Goal: Task Accomplishment & Management: Manage account settings

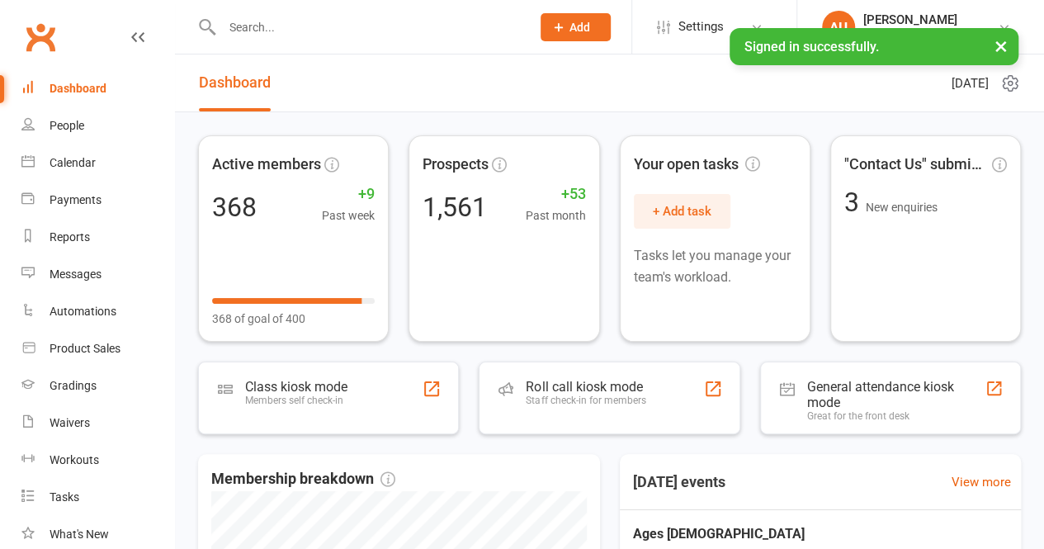
click at [353, 34] on input "text" at bounding box center [368, 27] width 303 height 23
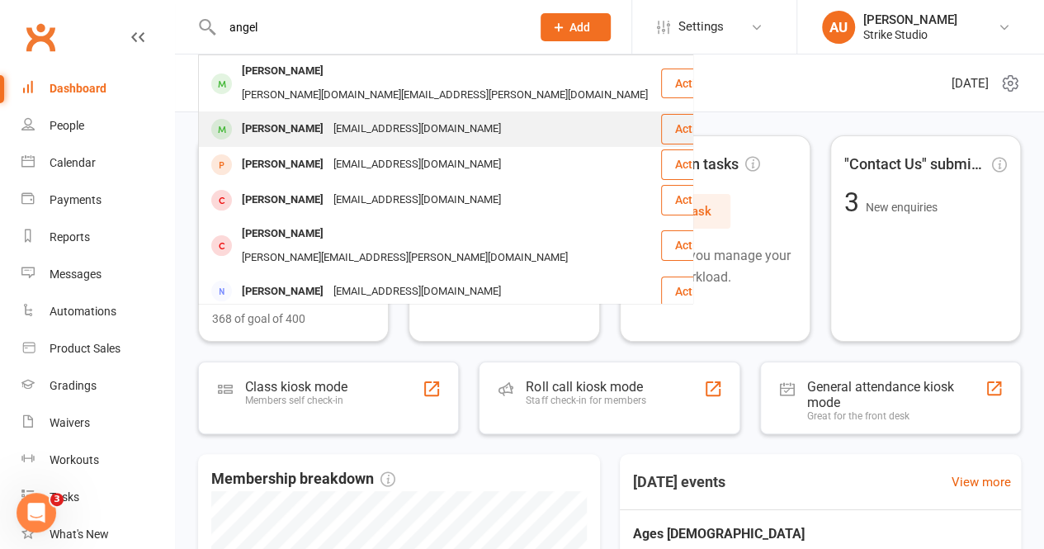
type input "angel"
click at [347, 117] on div "[EMAIL_ADDRESS][DOMAIN_NAME]" at bounding box center [416, 129] width 177 height 24
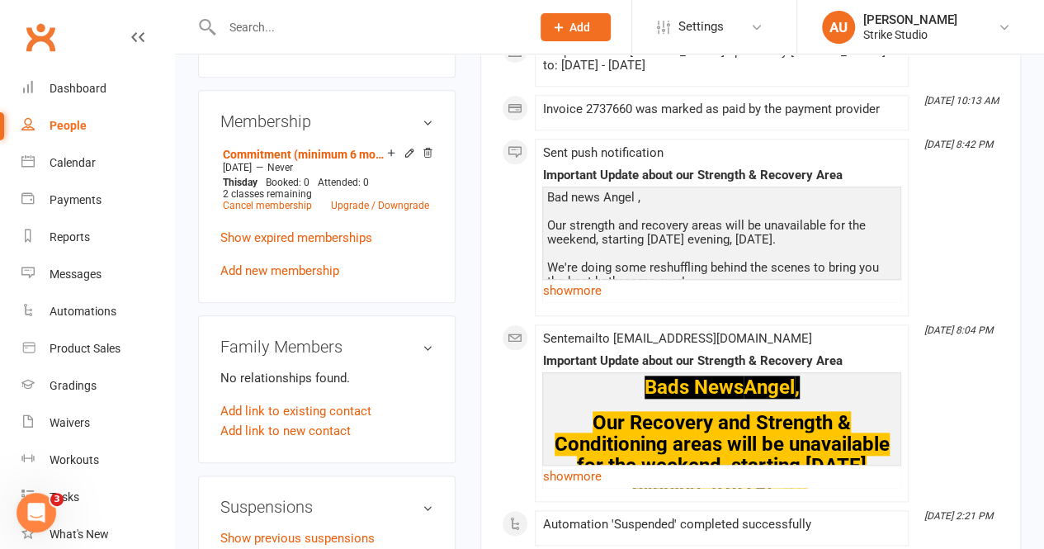
scroll to position [908, 0]
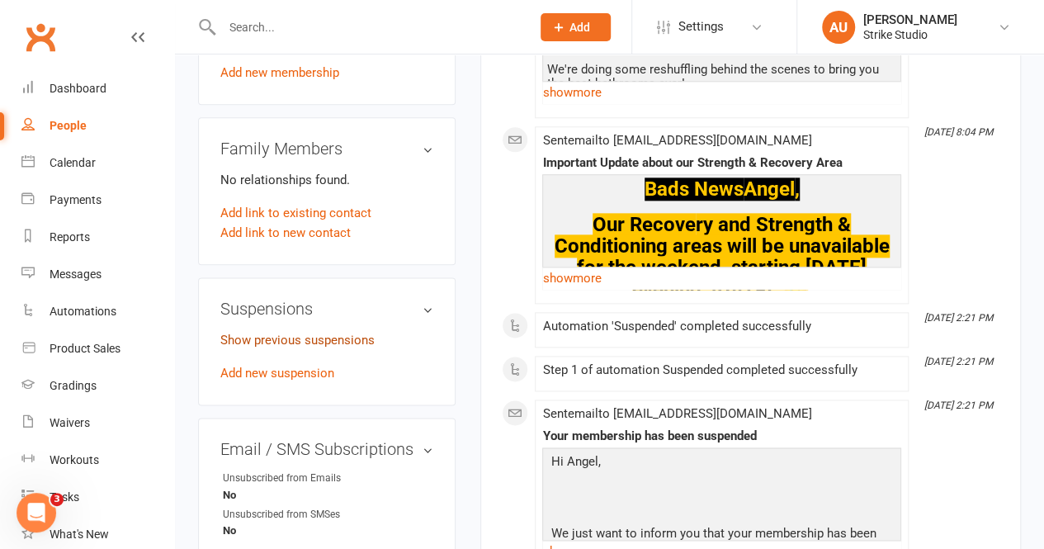
click at [347, 333] on link "Show previous suspensions" at bounding box center [297, 340] width 154 height 15
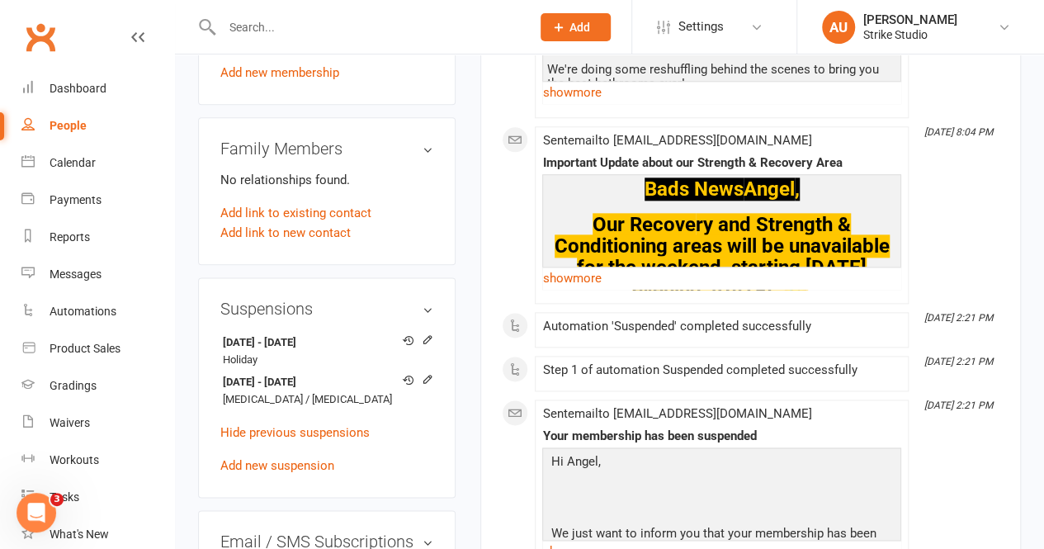
click at [318, 300] on h3 "Suspensions" at bounding box center [326, 309] width 213 height 18
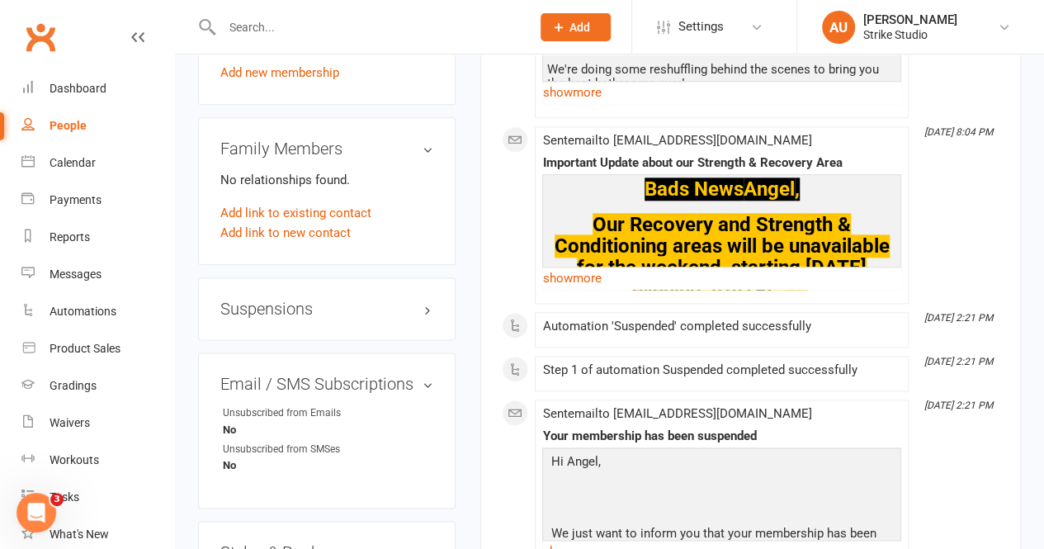
click at [318, 300] on h3 "Suspensions" at bounding box center [326, 309] width 213 height 18
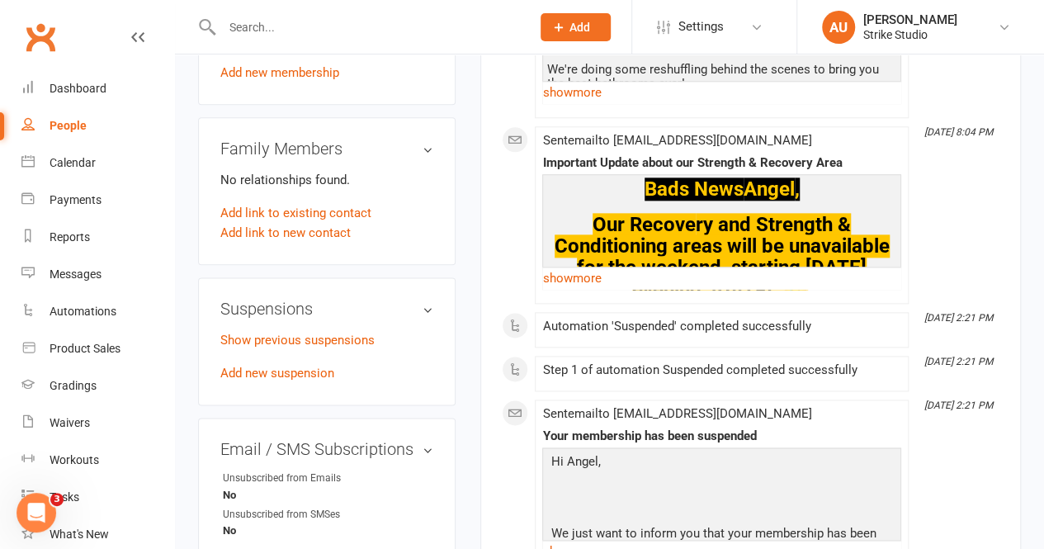
click at [318, 300] on h3 "Suspensions" at bounding box center [326, 309] width 213 height 18
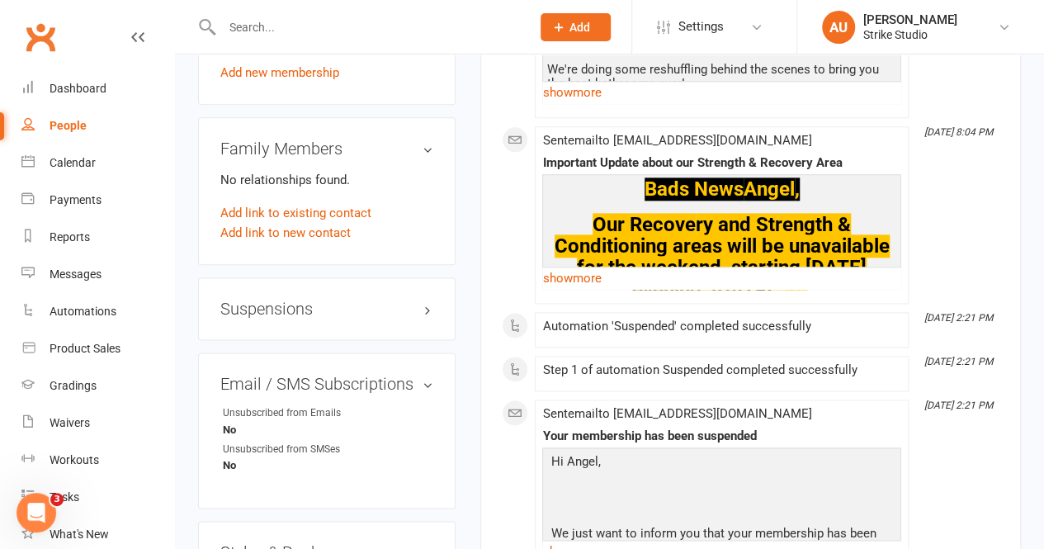
click at [318, 300] on h3 "Suspensions" at bounding box center [326, 309] width 213 height 18
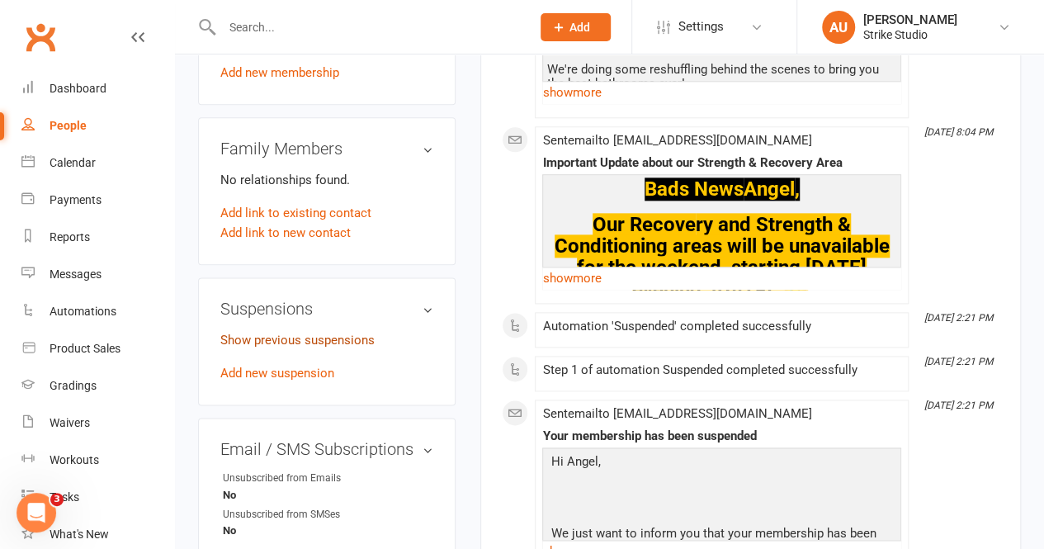
click at [319, 333] on link "Show previous suspensions" at bounding box center [297, 340] width 154 height 15
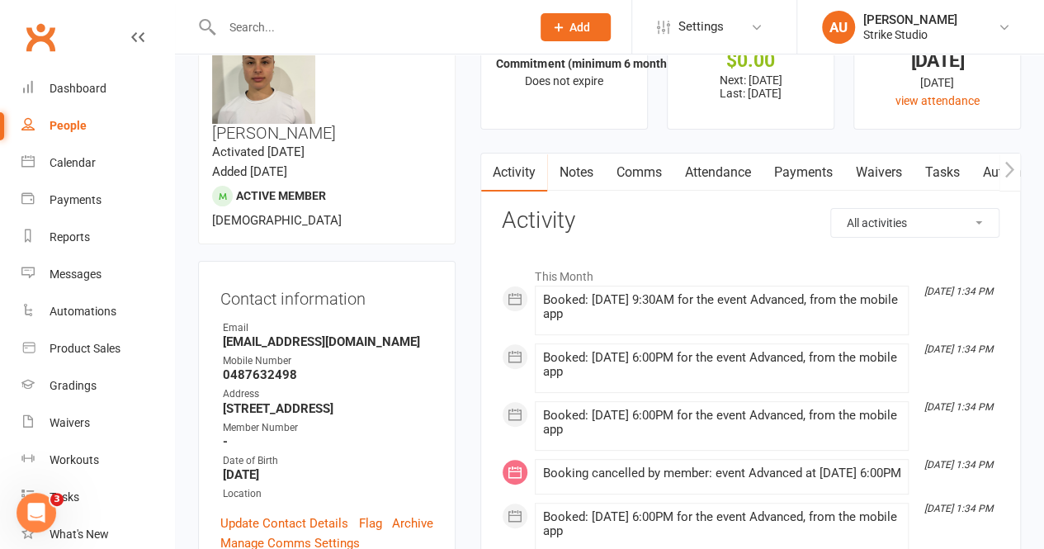
scroll to position [0, 0]
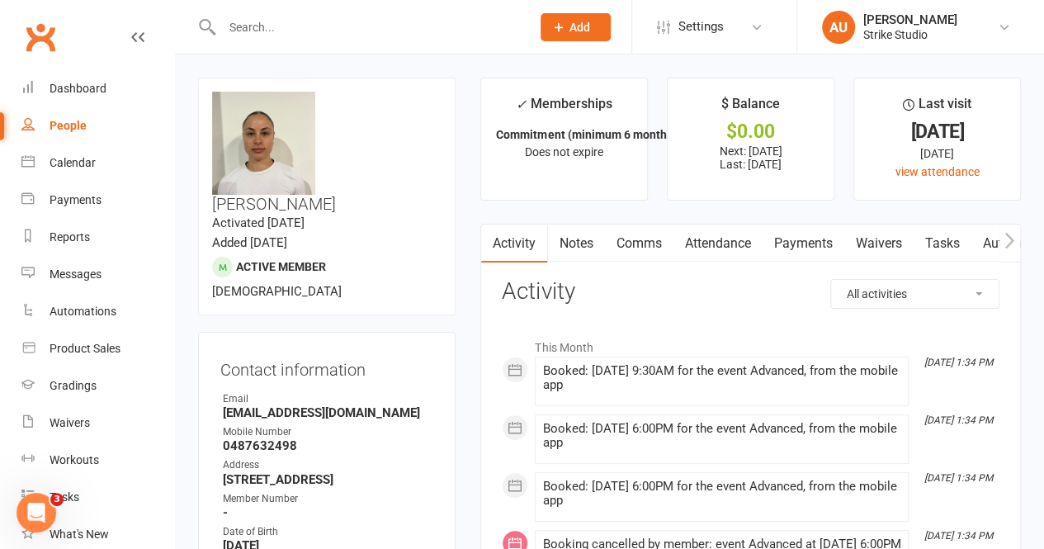
click at [797, 248] on link "Payments" at bounding box center [803, 243] width 82 height 38
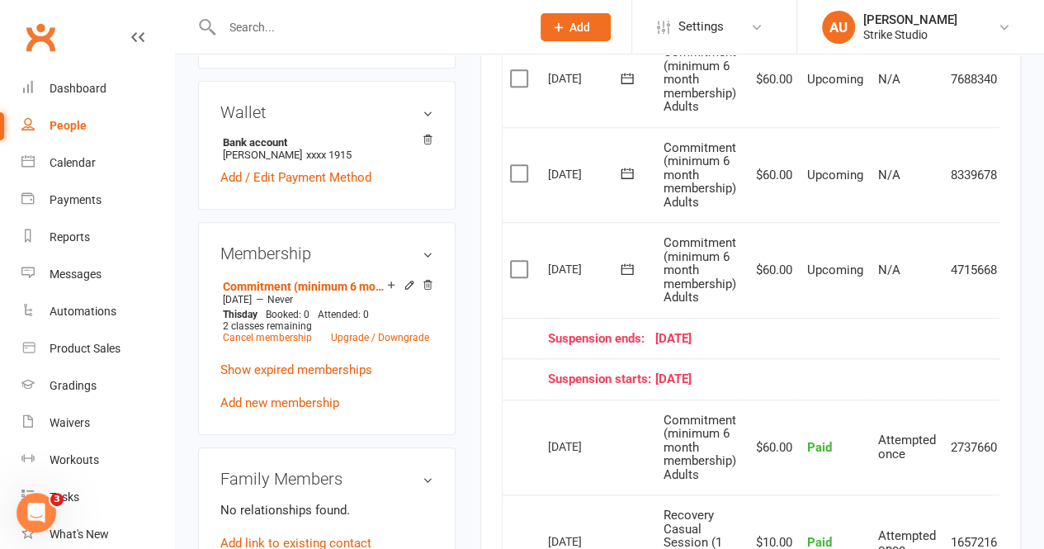
scroll to position [825, 0]
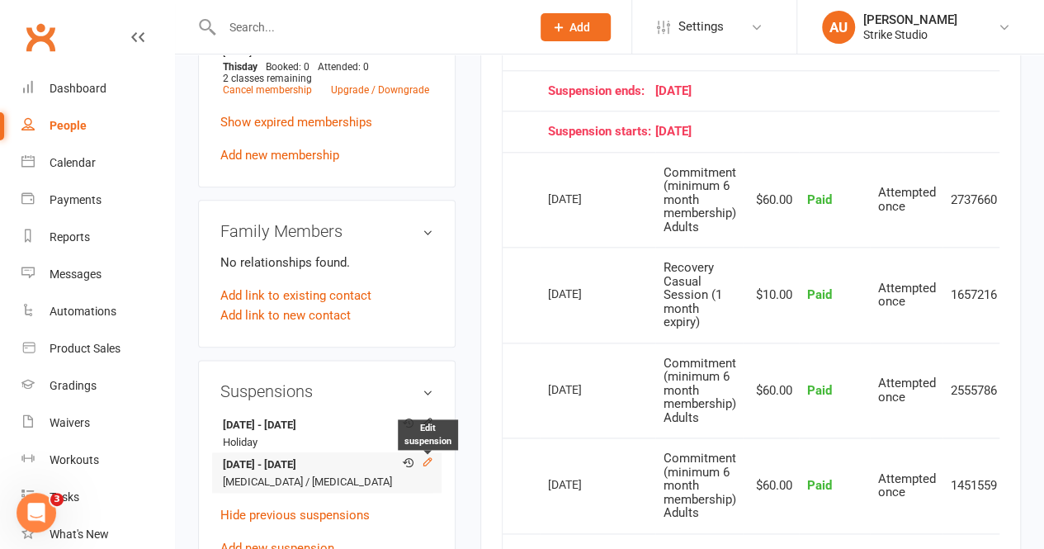
click at [429, 455] on icon at bounding box center [428, 461] width 12 height 12
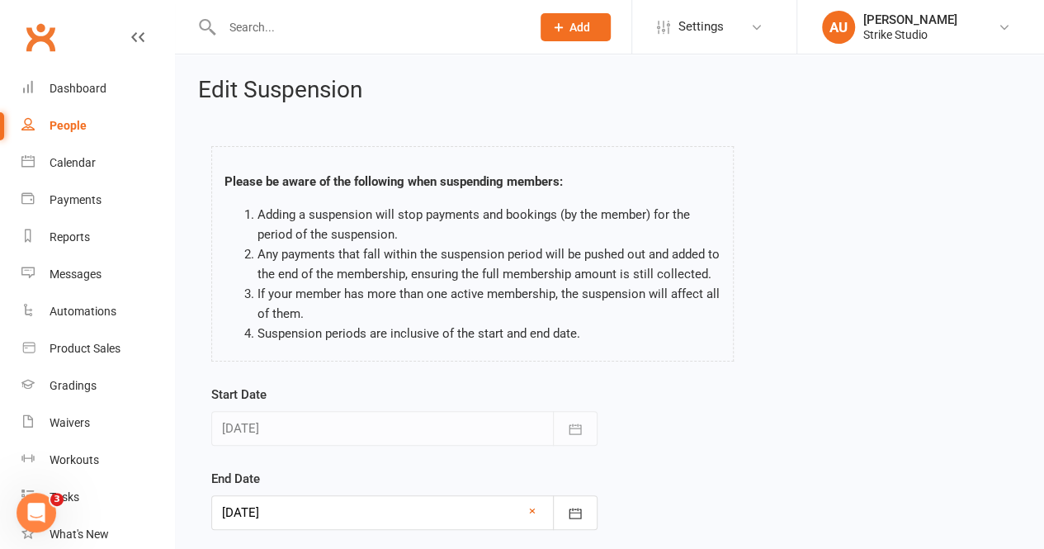
scroll to position [193, 0]
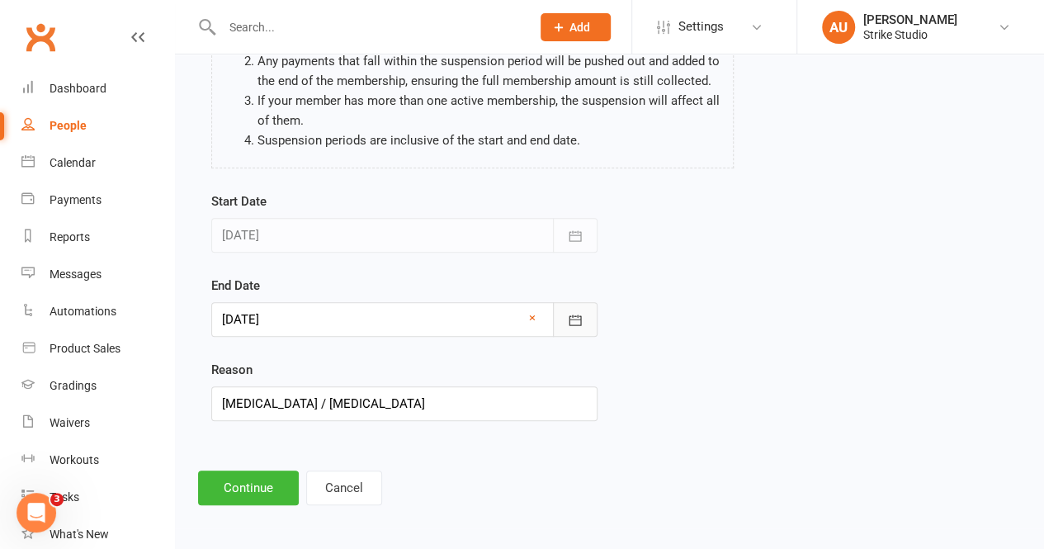
click at [564, 323] on button "button" at bounding box center [575, 319] width 45 height 35
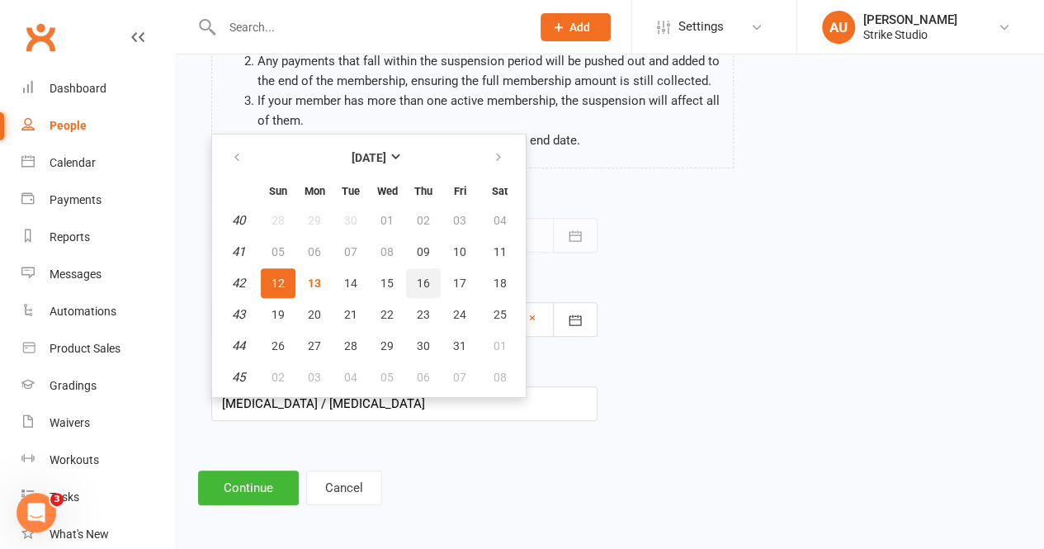
click at [417, 283] on span "16" at bounding box center [423, 282] width 13 height 13
type input "16 Oct 2025"
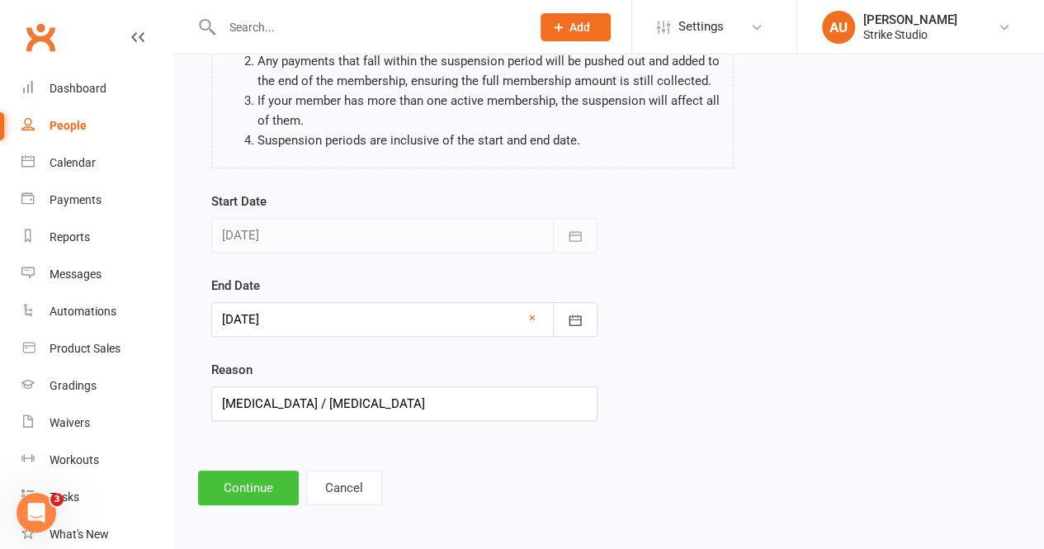
click at [274, 492] on button "Continue" at bounding box center [248, 487] width 101 height 35
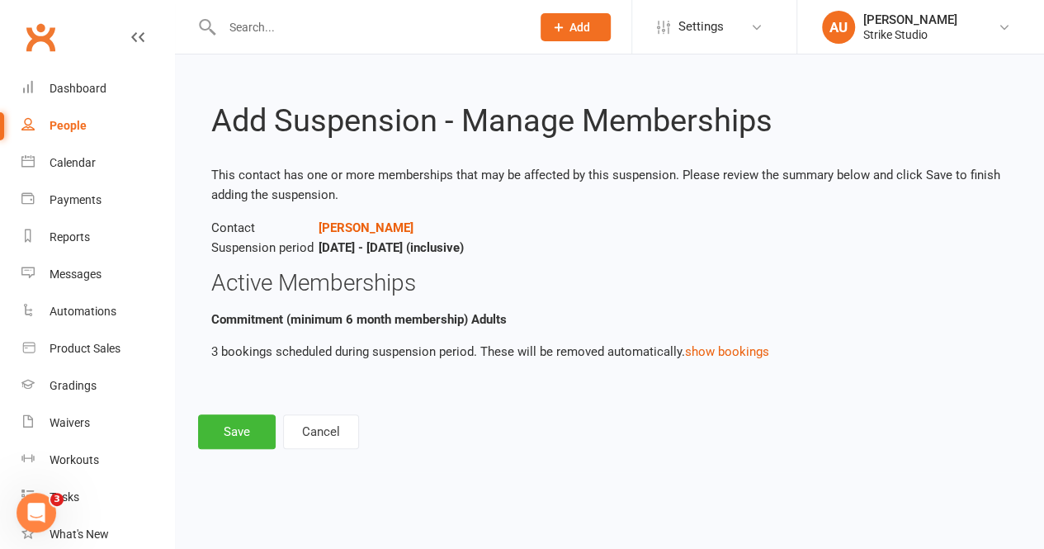
scroll to position [0, 0]
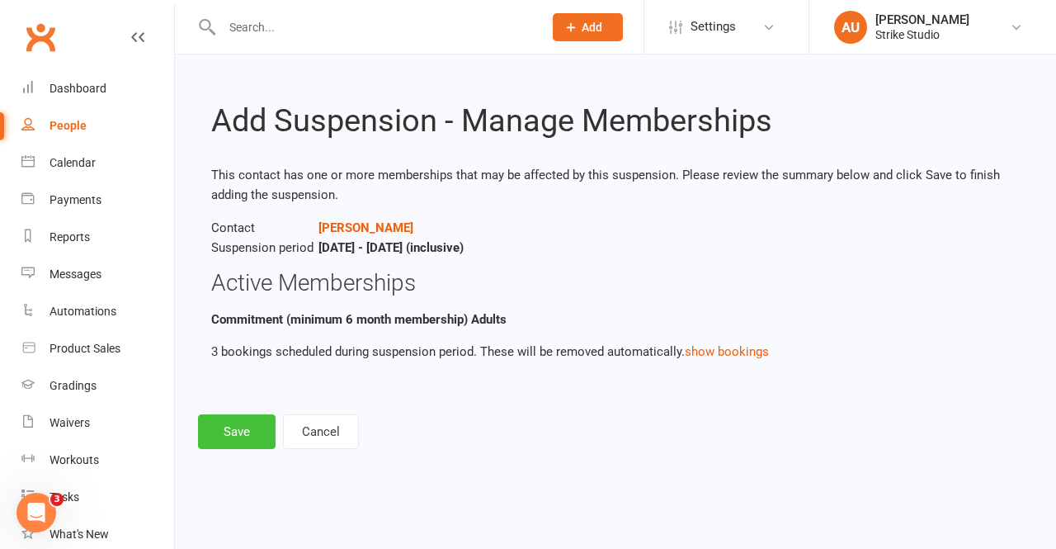
click at [251, 418] on button "Save" at bounding box center [237, 431] width 78 height 35
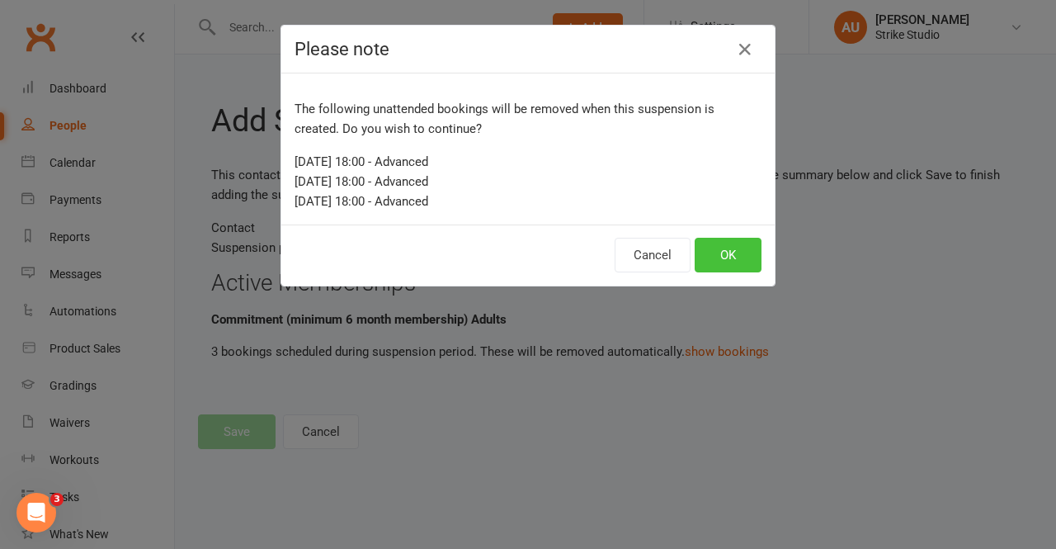
click at [741, 248] on button "OK" at bounding box center [728, 255] width 67 height 35
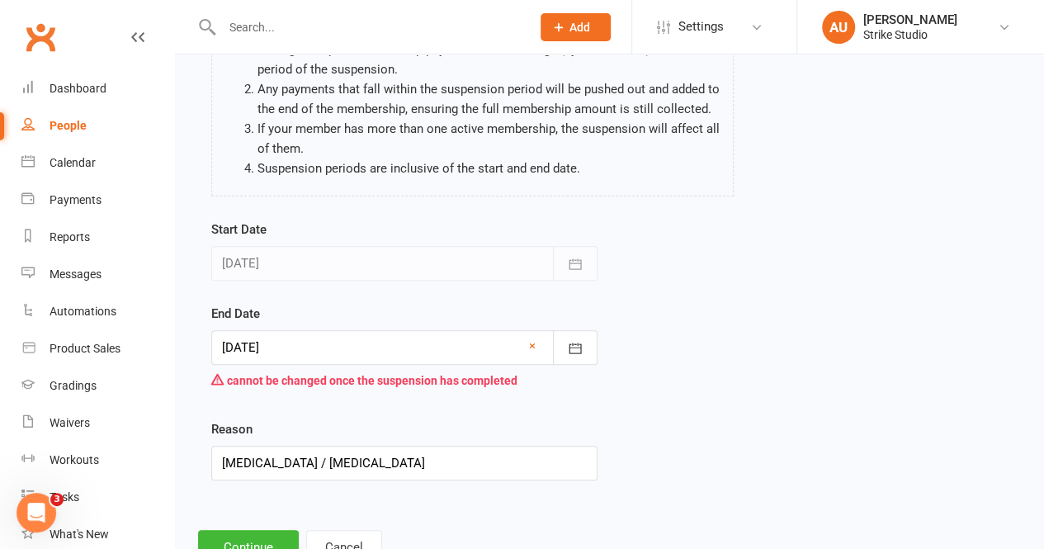
scroll to position [224, 0]
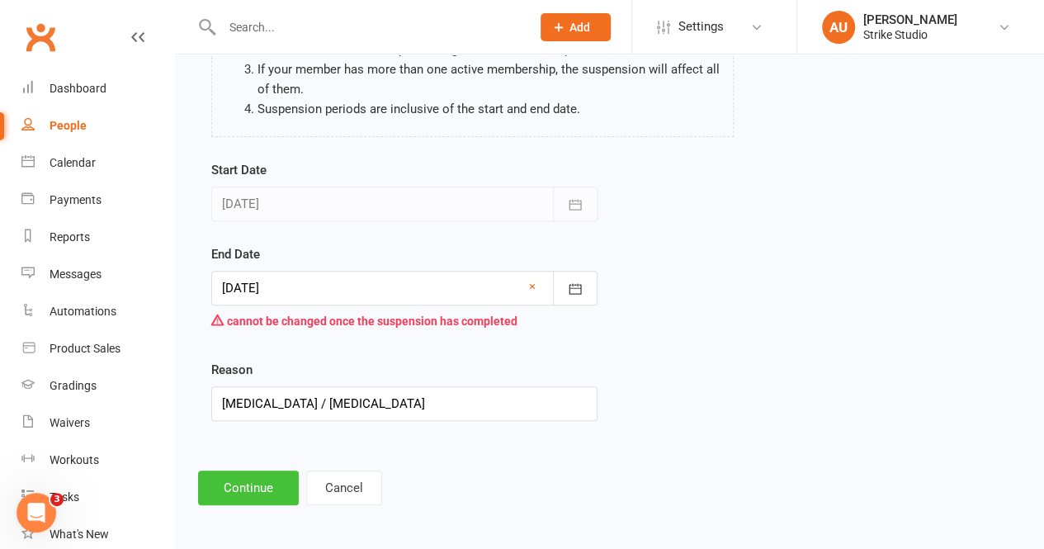
click at [248, 474] on button "Continue" at bounding box center [248, 487] width 101 height 35
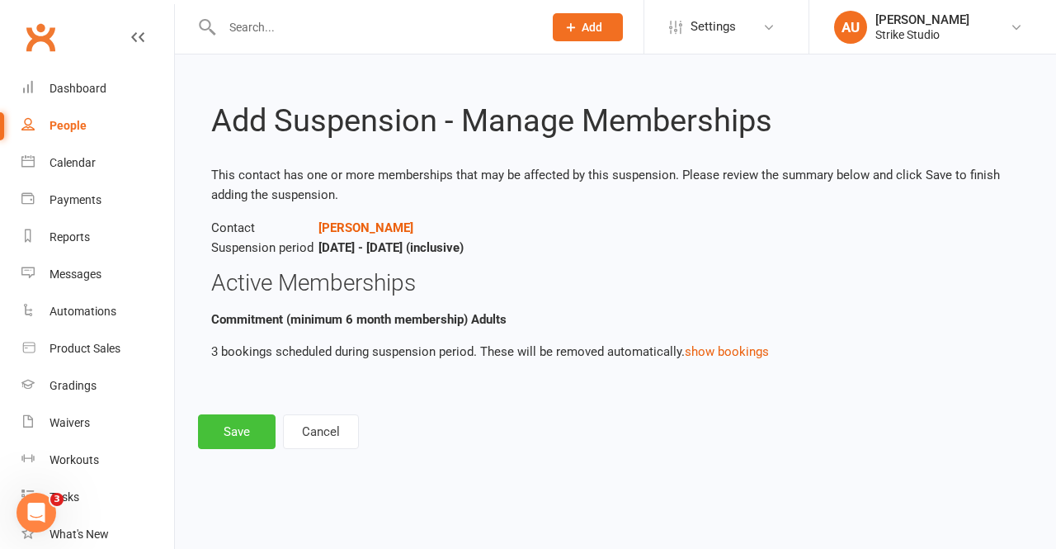
click at [250, 432] on button "Save" at bounding box center [237, 431] width 78 height 35
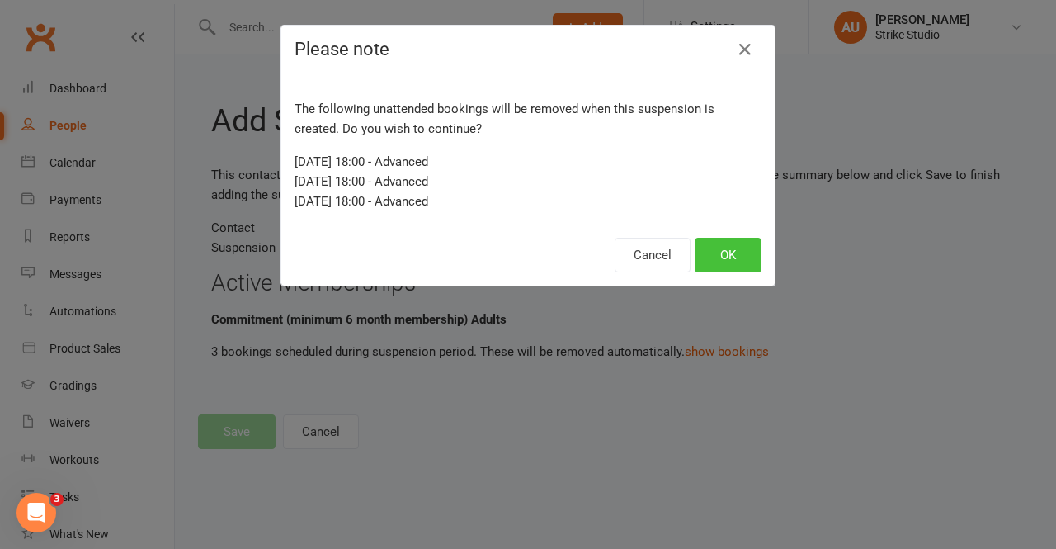
click at [729, 258] on button "OK" at bounding box center [728, 255] width 67 height 35
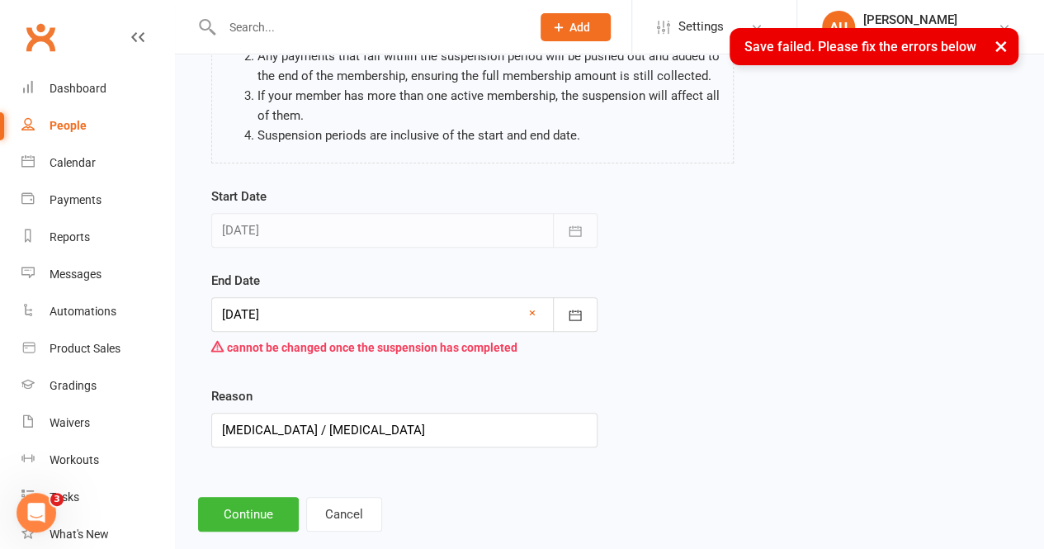
scroll to position [224, 0]
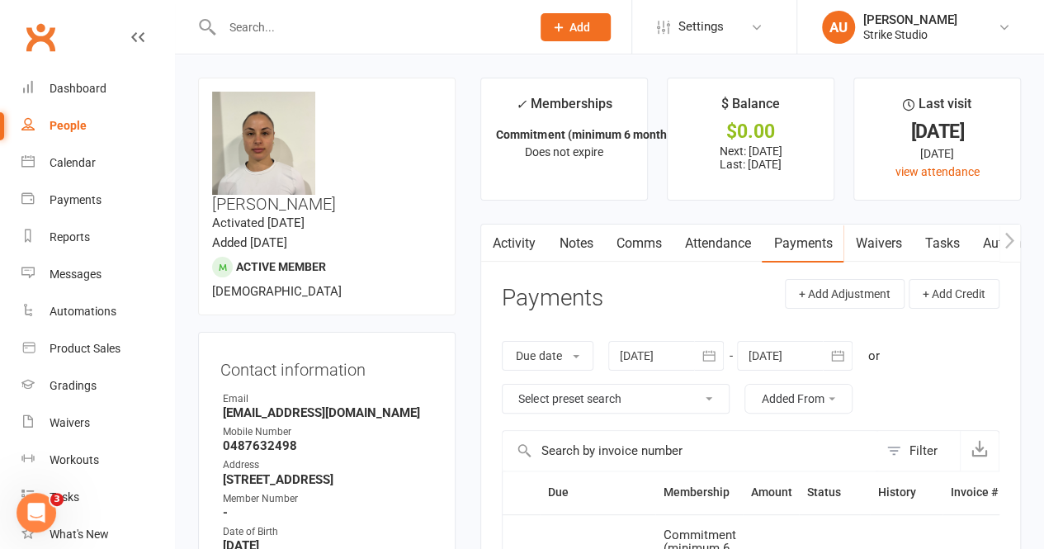
click at [287, 32] on input "text" at bounding box center [368, 27] width 303 height 23
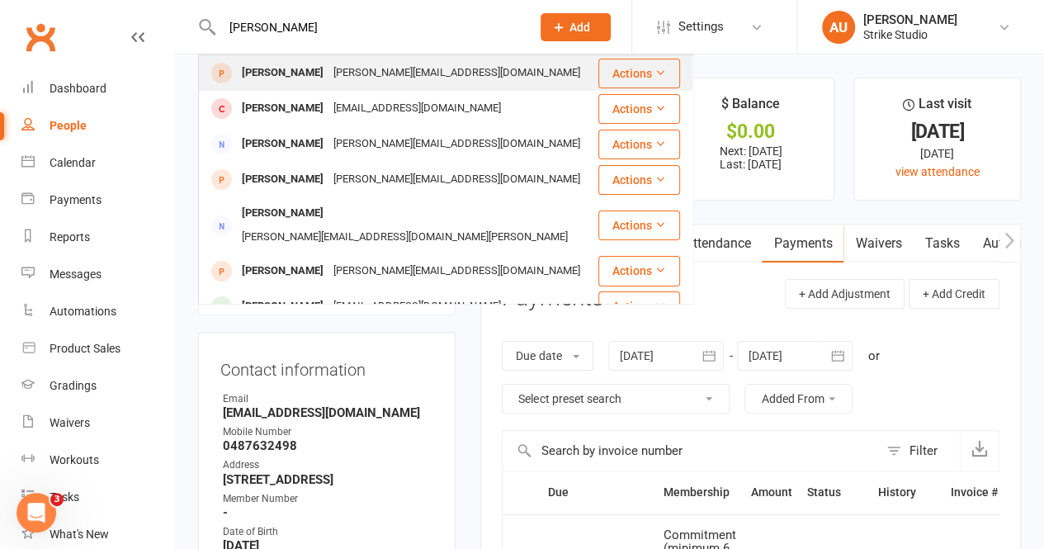
type input "anita ab"
click at [355, 69] on div "[PERSON_NAME][EMAIL_ADDRESS][DOMAIN_NAME]" at bounding box center [456, 73] width 257 height 24
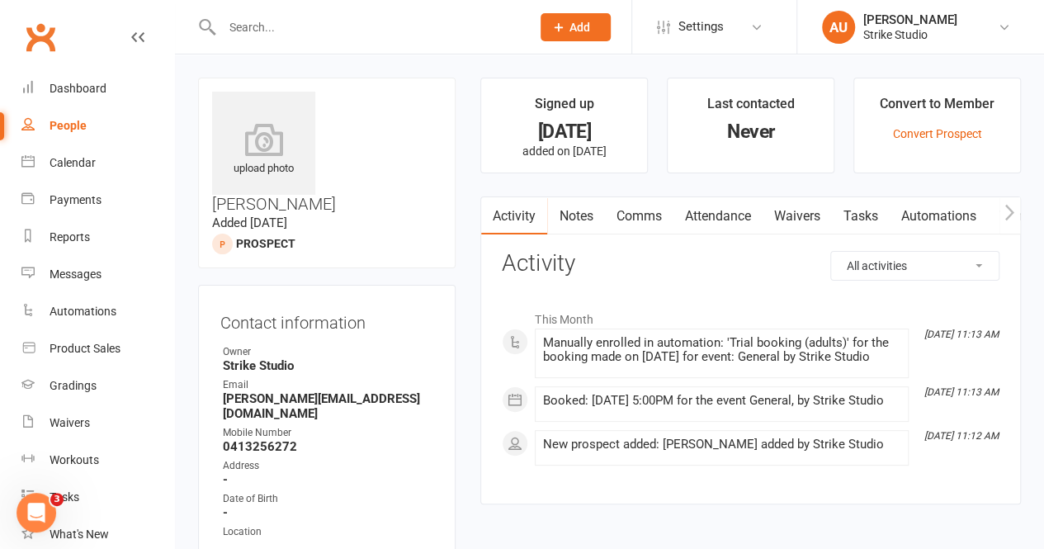
click at [781, 227] on link "Waivers" at bounding box center [796, 216] width 69 height 38
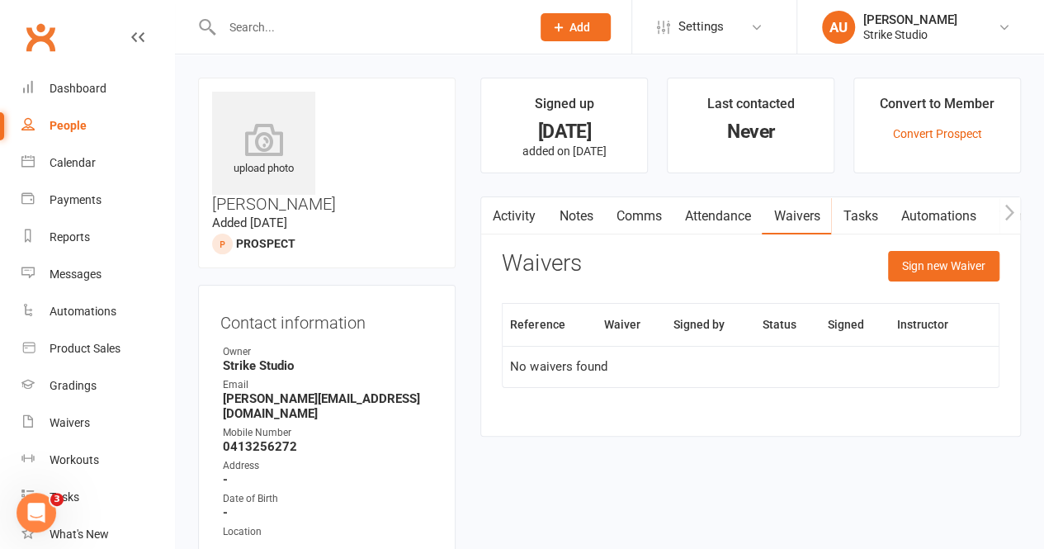
click at [504, 206] on link "Activity" at bounding box center [514, 216] width 66 height 38
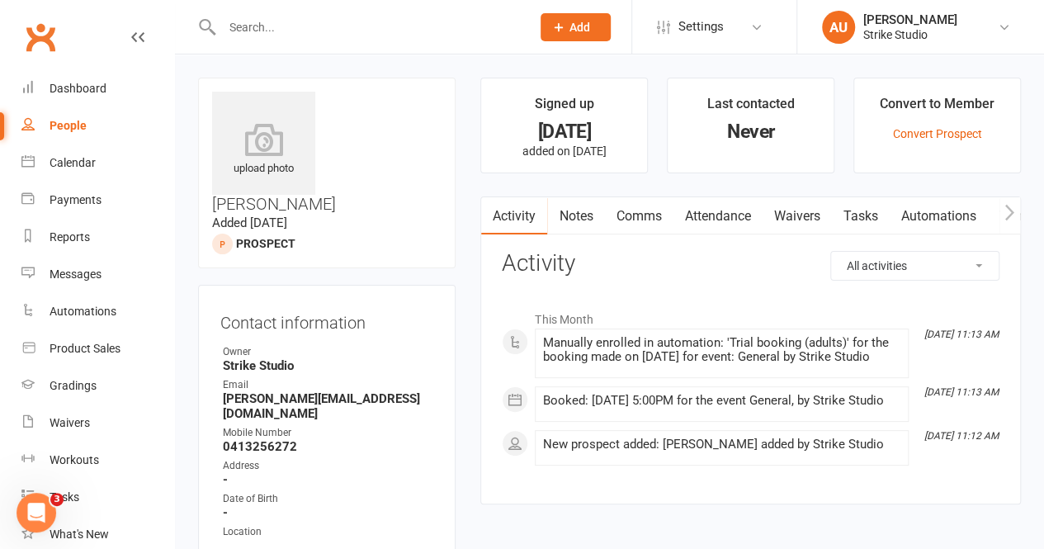
click at [554, 219] on link "Notes" at bounding box center [575, 216] width 57 height 38
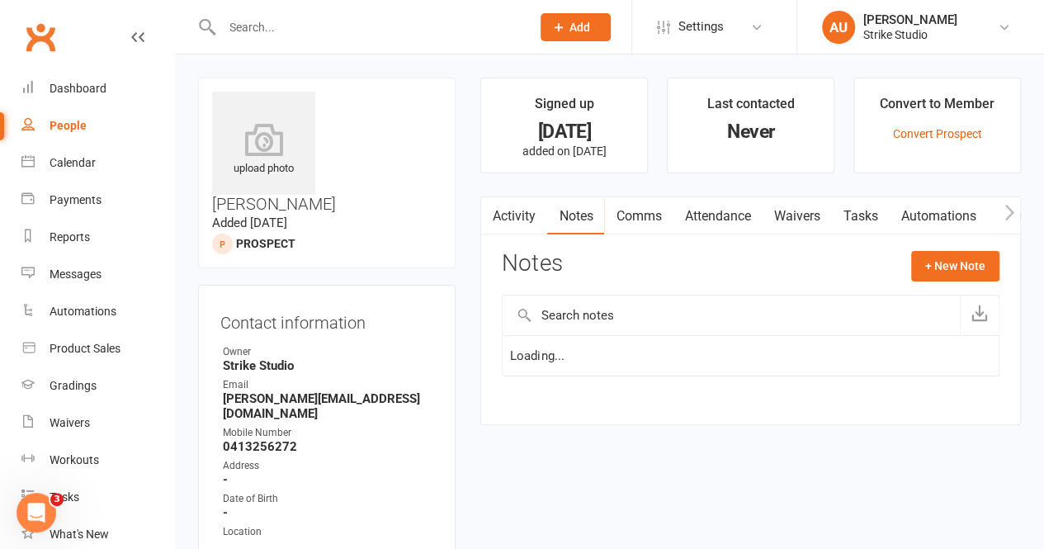
click at [643, 211] on link "Comms" at bounding box center [638, 216] width 68 height 38
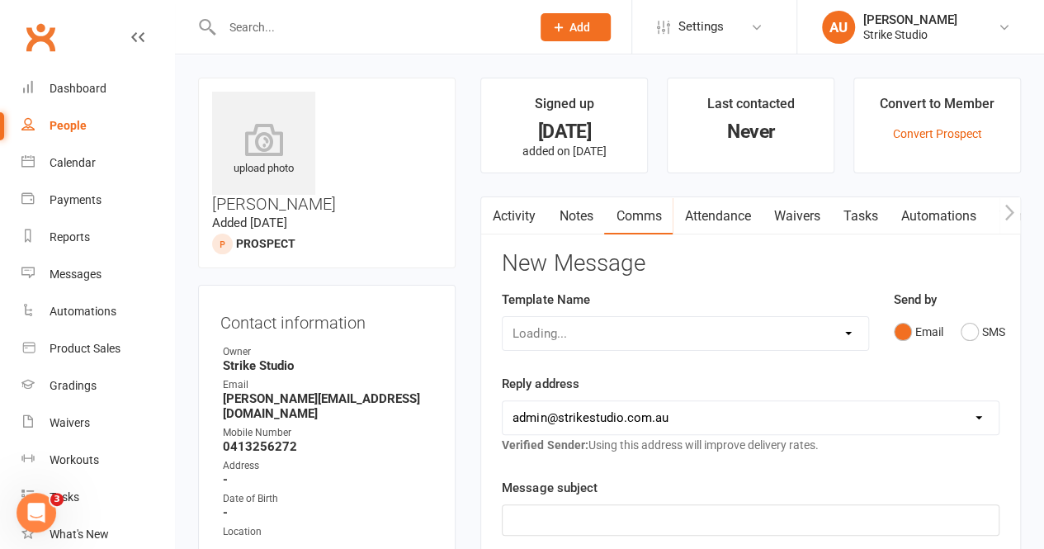
click at [512, 220] on link "Activity" at bounding box center [514, 216] width 66 height 38
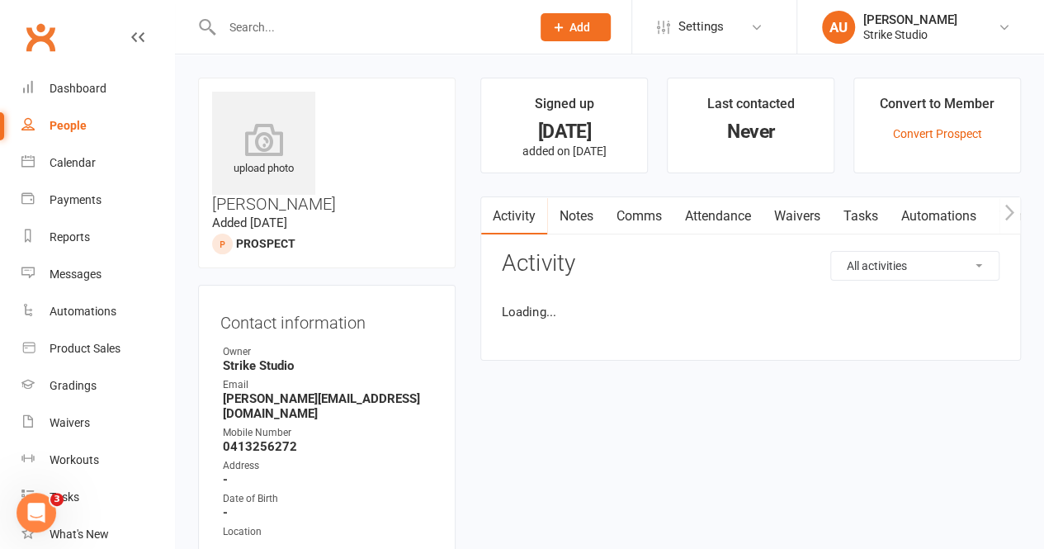
click at [637, 220] on link "Comms" at bounding box center [638, 216] width 68 height 38
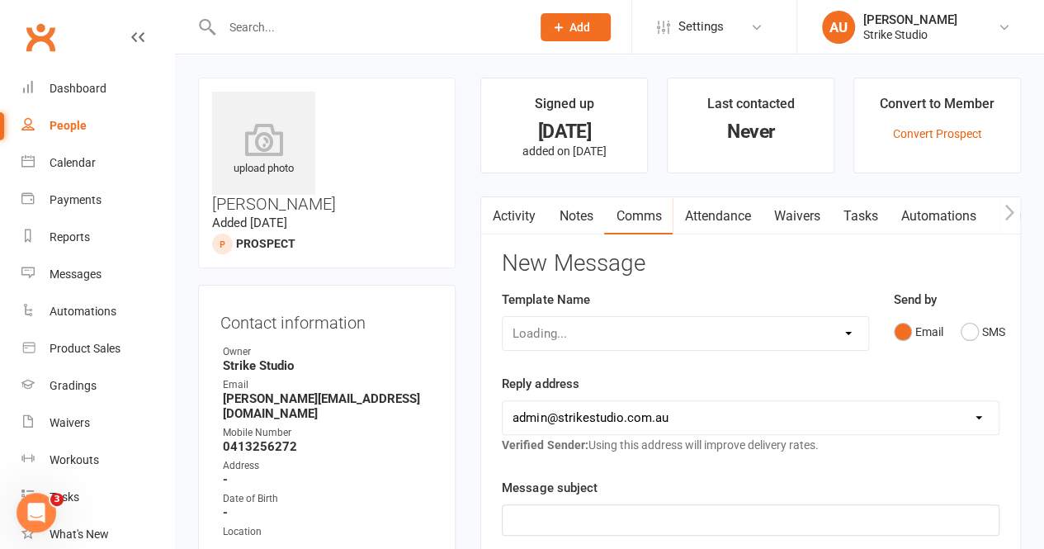
click at [610, 217] on link "Comms" at bounding box center [638, 216] width 68 height 38
click at [569, 217] on link "Notes" at bounding box center [575, 216] width 57 height 38
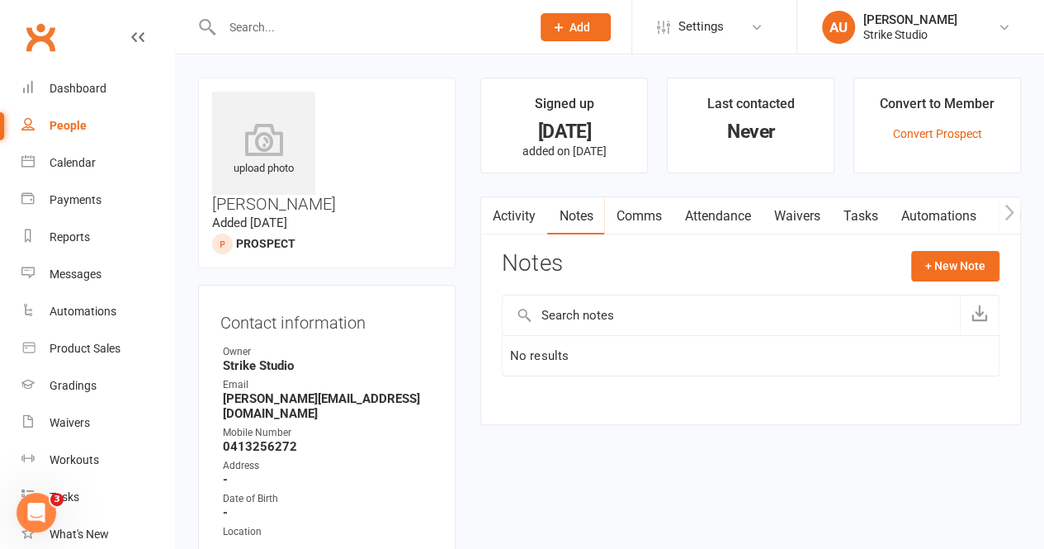
click at [735, 219] on link "Attendance" at bounding box center [716, 216] width 89 height 38
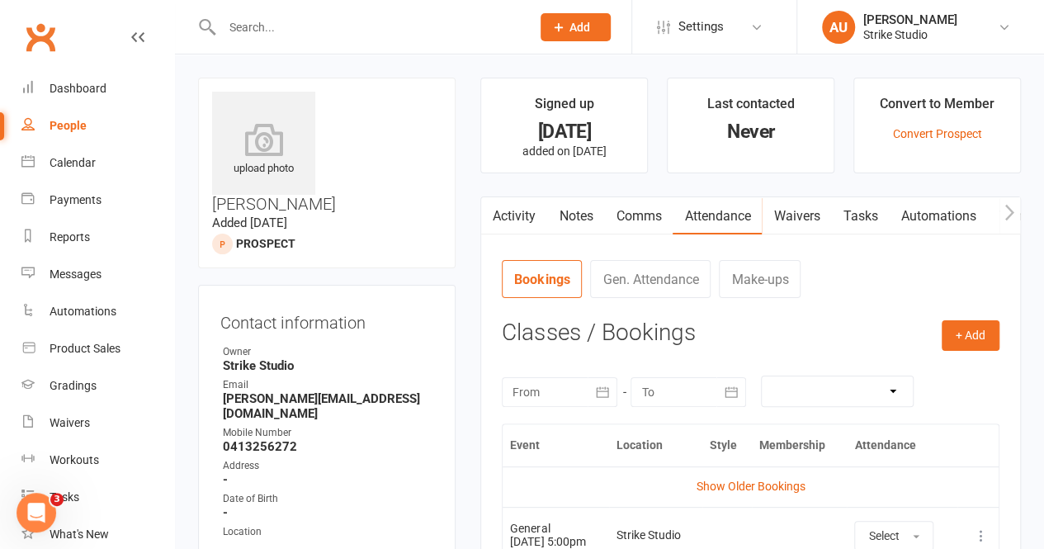
click at [637, 207] on link "Comms" at bounding box center [638, 216] width 68 height 38
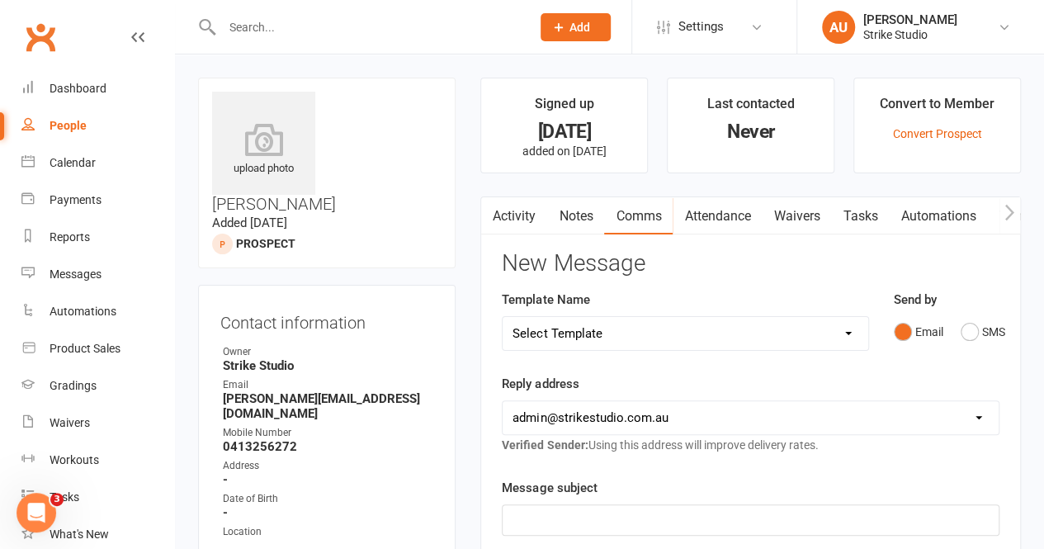
click at [578, 218] on link "Notes" at bounding box center [575, 216] width 57 height 38
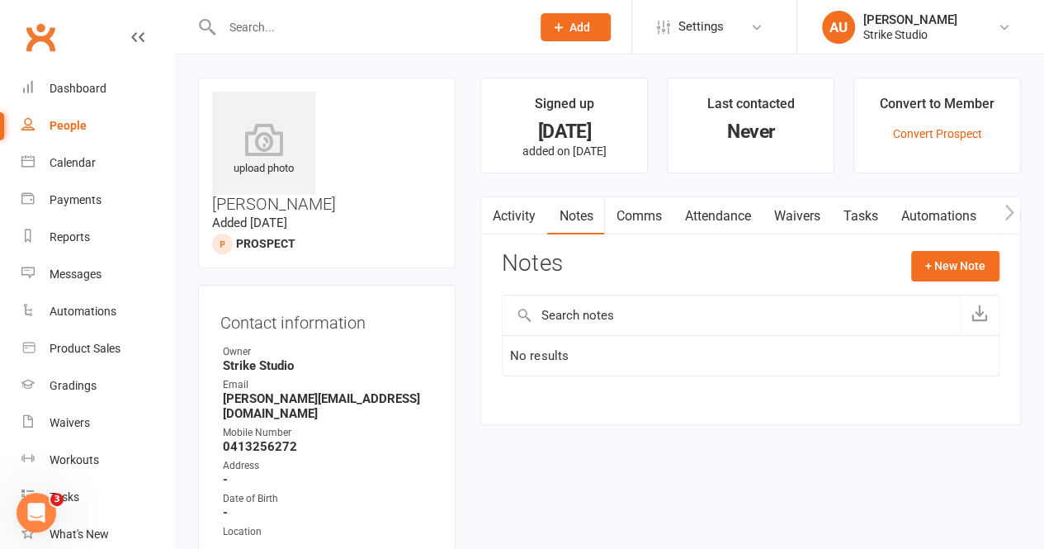
click at [784, 220] on link "Waivers" at bounding box center [796, 216] width 69 height 38
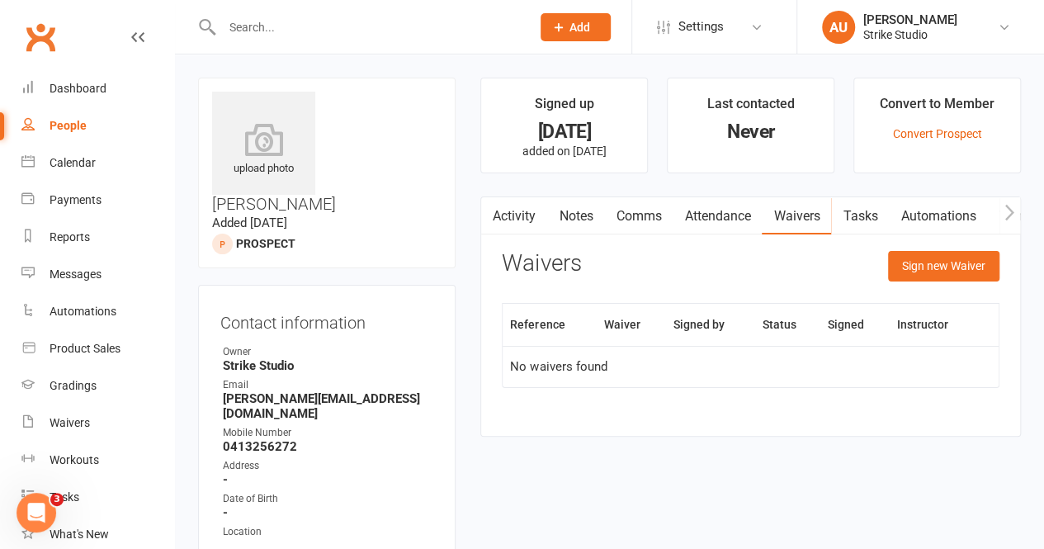
click at [792, 230] on link "Waivers" at bounding box center [796, 216] width 69 height 38
click at [822, 214] on link "Waivers" at bounding box center [796, 216] width 69 height 38
click at [292, 53] on div at bounding box center [358, 27] width 321 height 54
click at [299, 27] on input "text" at bounding box center [368, 27] width 303 height 23
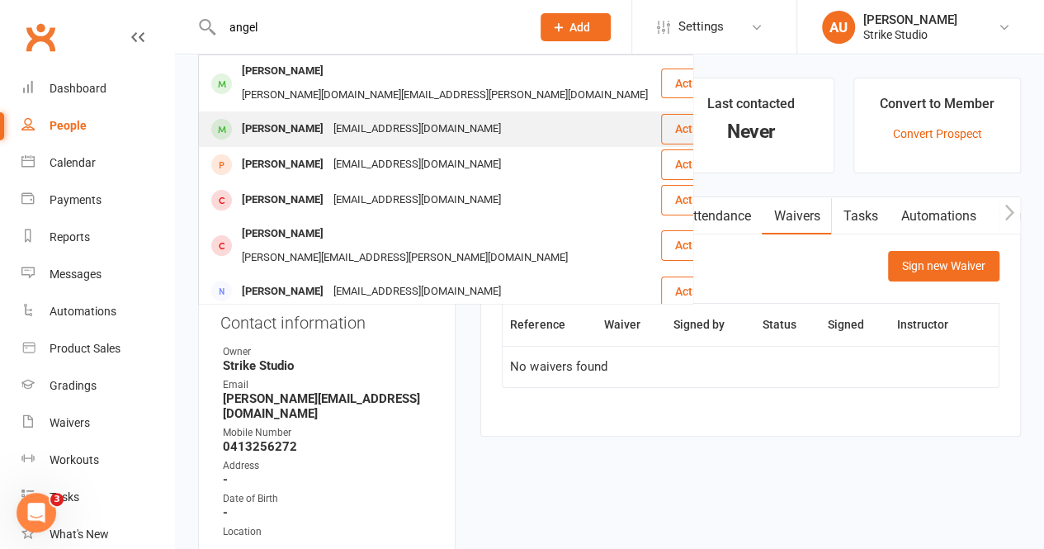
type input "angel"
click at [375, 112] on div "[PERSON_NAME] [EMAIL_ADDRESS][DOMAIN_NAME]" at bounding box center [430, 129] width 460 height 34
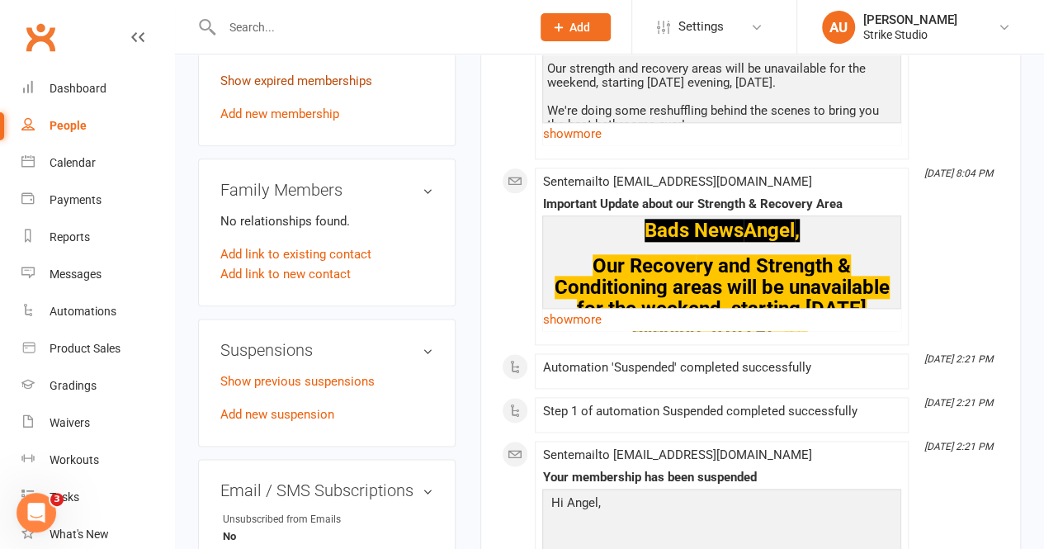
scroll to position [908, 0]
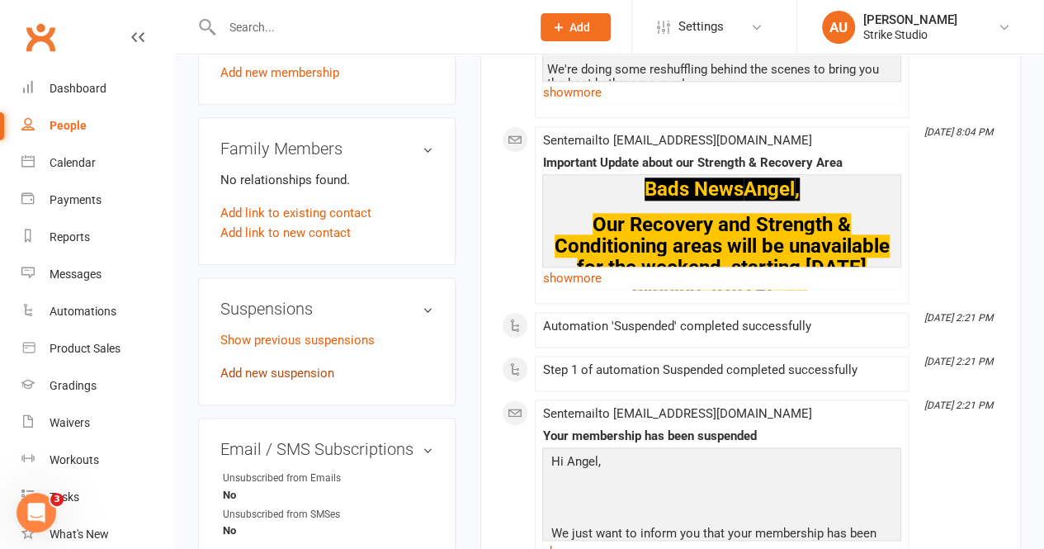
click at [296, 366] on link "Add new suspension" at bounding box center [277, 373] width 114 height 15
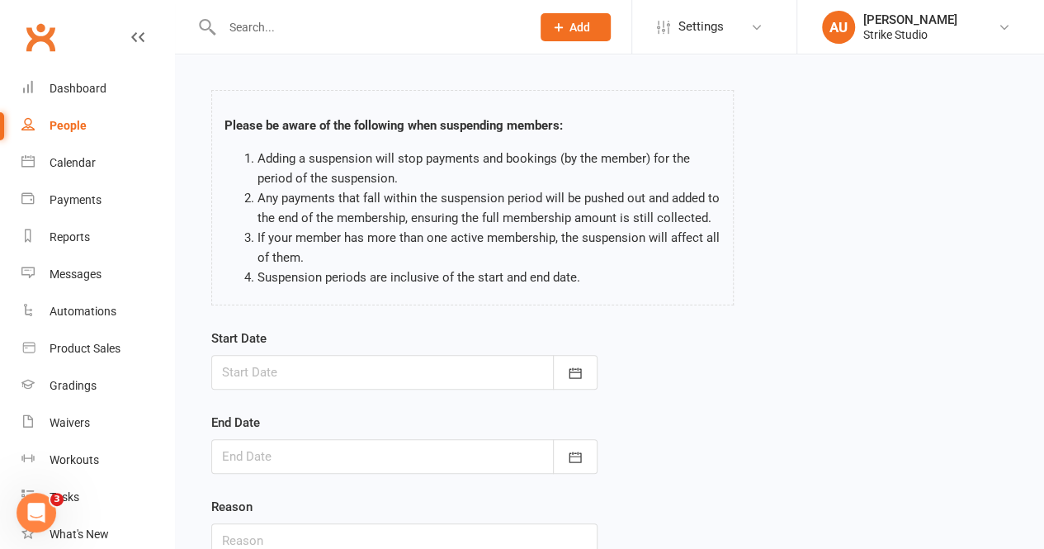
scroll to position [83, 0]
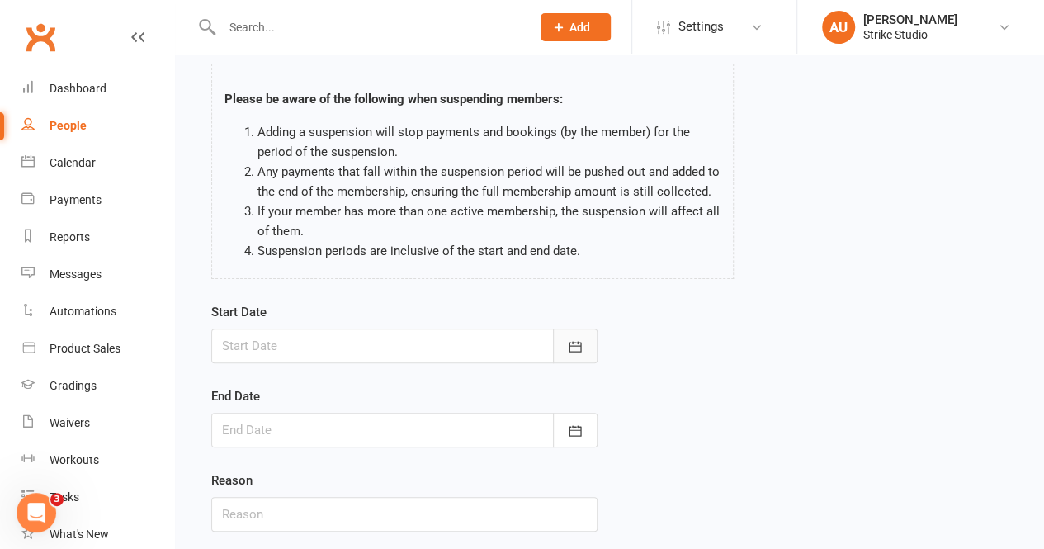
click at [597, 336] on div "Start Date [DATE] Sun Mon Tue Wed Thu Fri Sat 40 28 29 30 01 02 03 04 41 05 06 …" at bounding box center [404, 428] width 411 height 252
click at [583, 339] on button "button" at bounding box center [575, 345] width 45 height 35
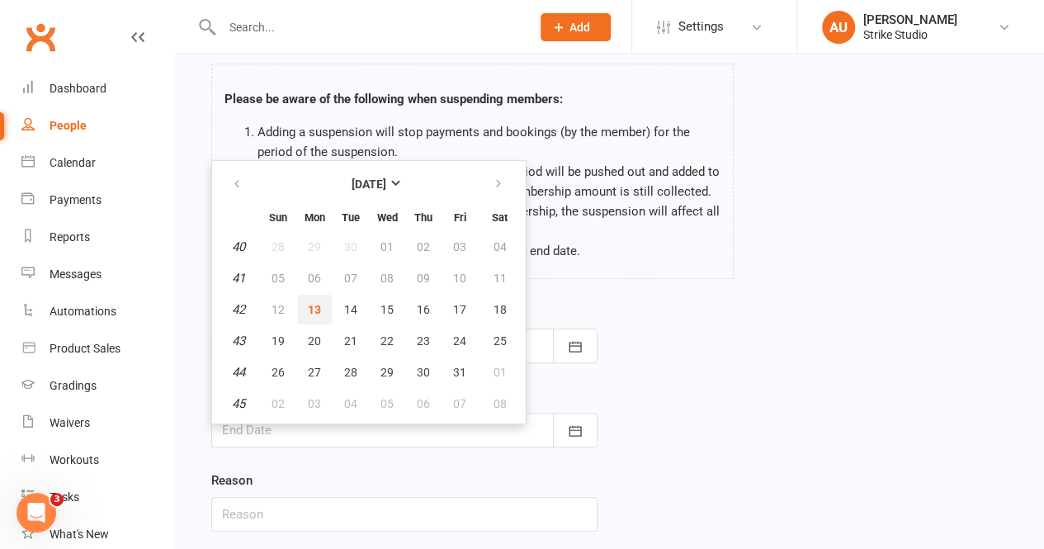
click at [322, 313] on button "13" at bounding box center [314, 310] width 35 height 30
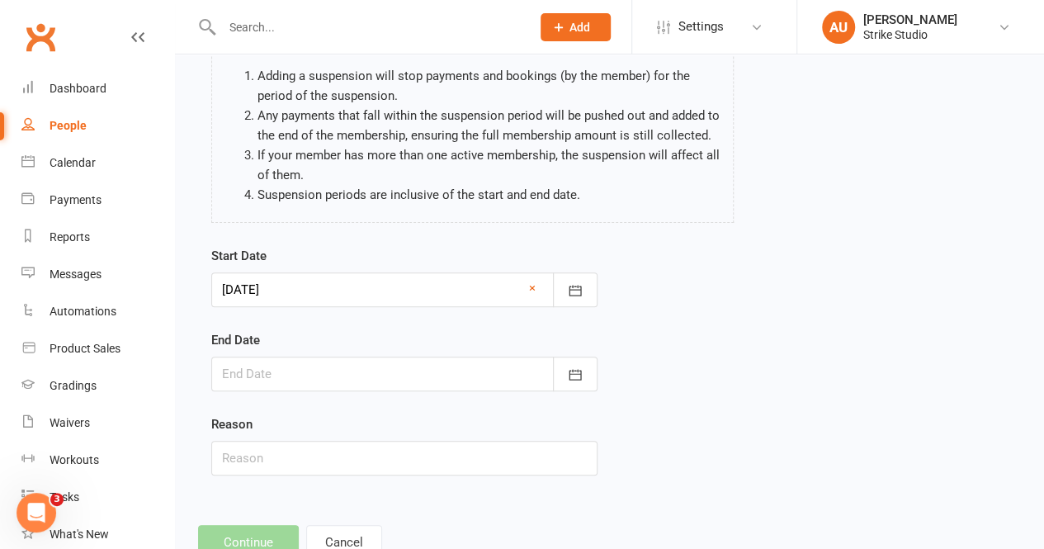
scroll to position [193, 0]
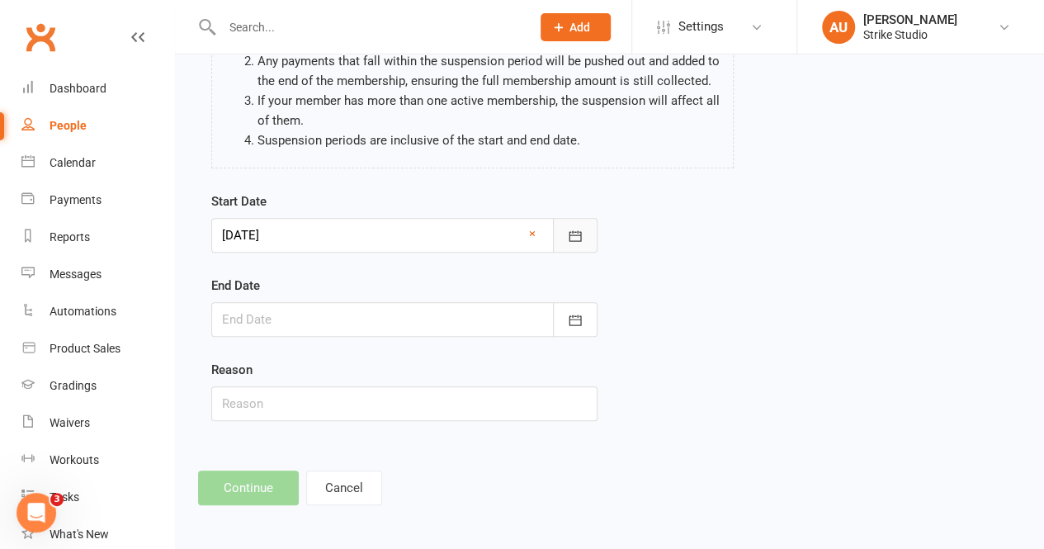
click at [562, 243] on button "button" at bounding box center [575, 235] width 45 height 35
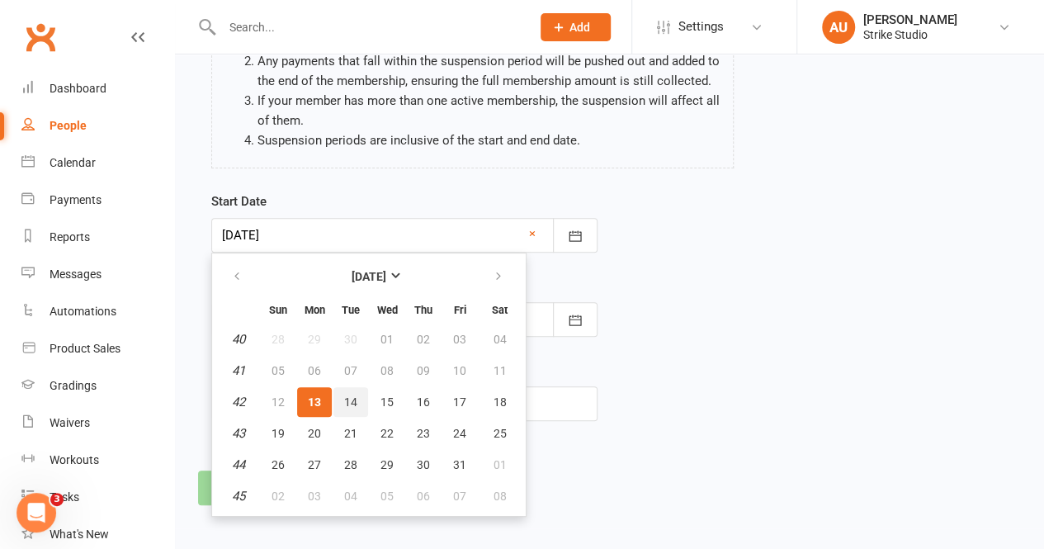
click at [353, 399] on span "14" at bounding box center [350, 401] width 13 height 13
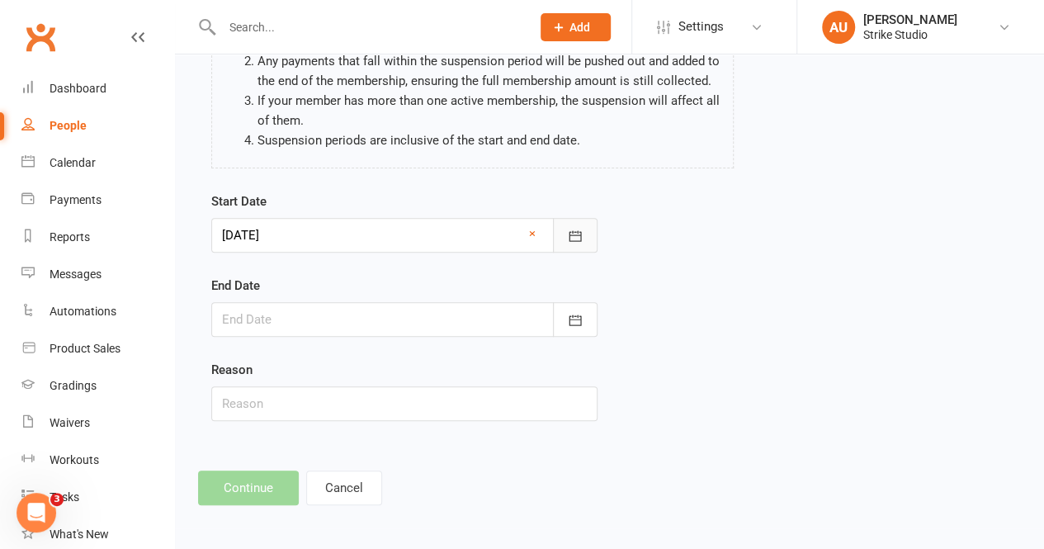
click at [571, 248] on button "button" at bounding box center [575, 235] width 45 height 35
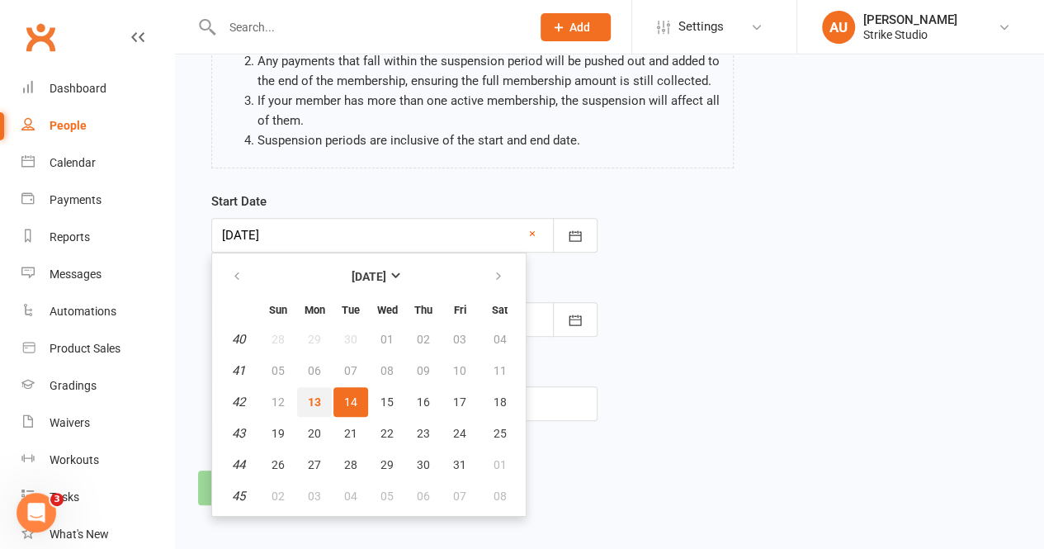
click at [321, 394] on button "13" at bounding box center [314, 402] width 35 height 30
type input "13 Oct 2025"
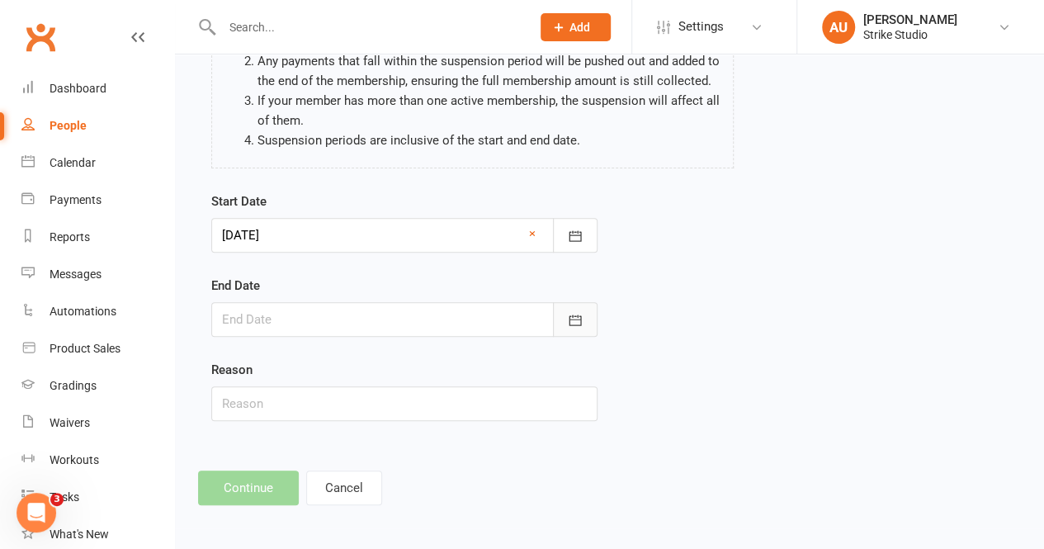
click at [573, 316] on icon "button" at bounding box center [575, 320] width 17 height 17
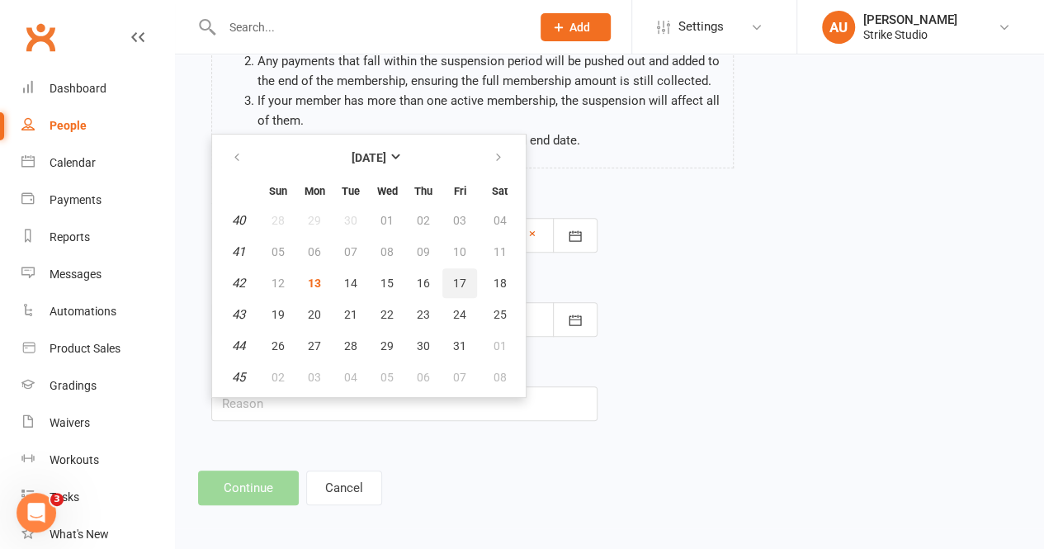
click at [455, 285] on span "17" at bounding box center [459, 282] width 13 height 13
type input "17 Oct 2025"
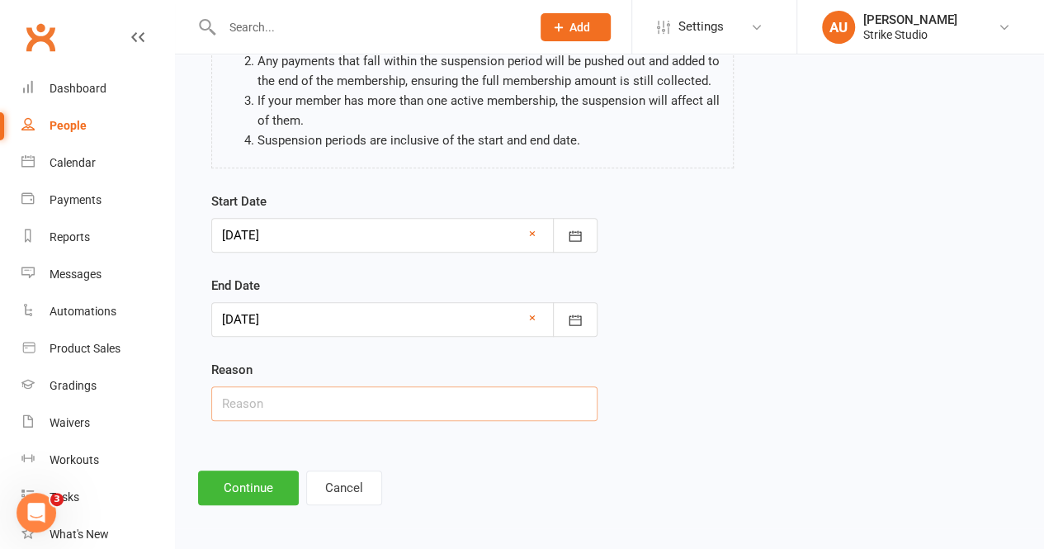
click at [297, 400] on input "text" at bounding box center [404, 403] width 386 height 35
type input "unwell"
click at [269, 478] on button "Continue" at bounding box center [248, 487] width 101 height 35
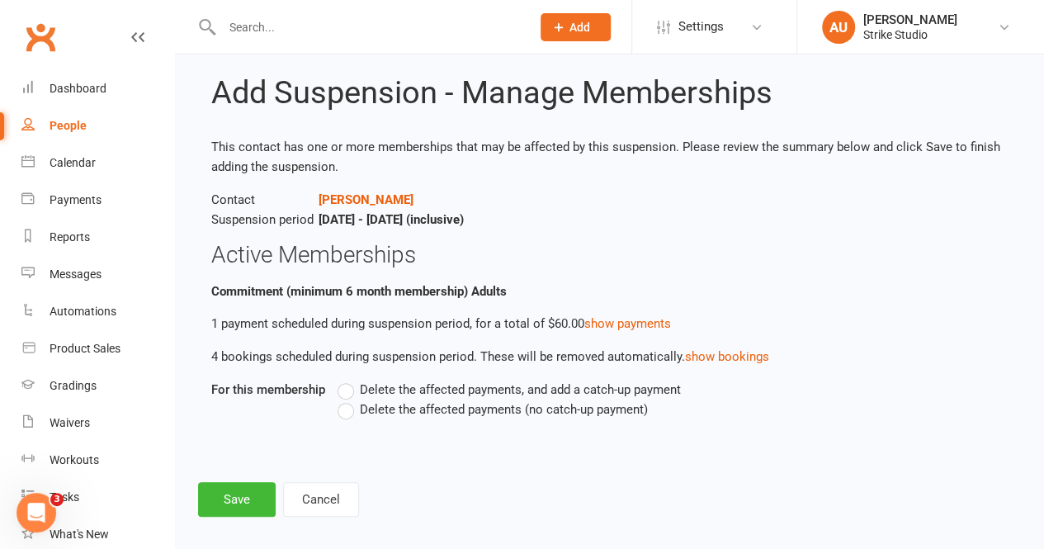
scroll to position [41, 0]
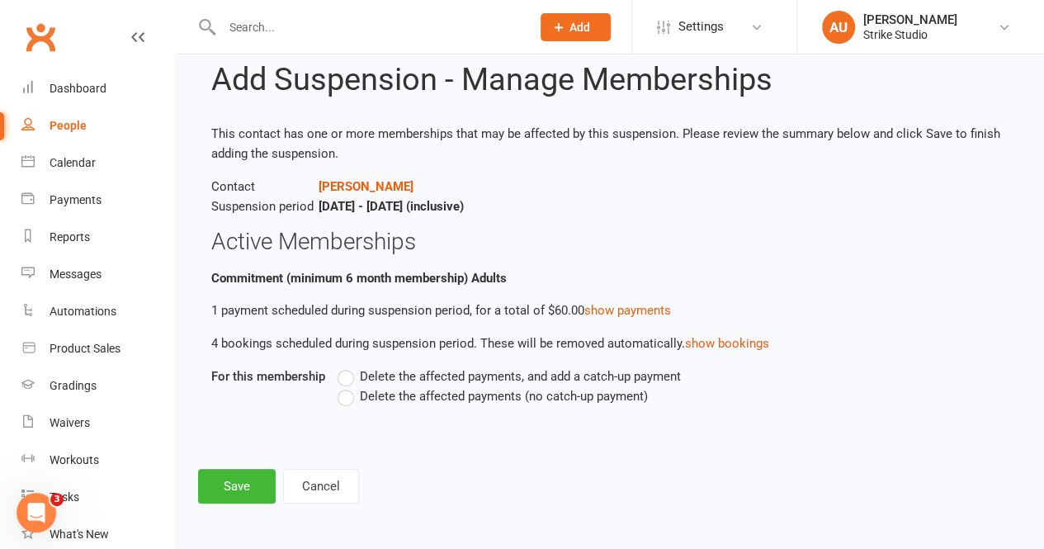
drag, startPoint x: 350, startPoint y: 395, endPoint x: 330, endPoint y: 416, distance: 28.6
click at [350, 400] on label "Delete the affected payments (no catch-up payment)" at bounding box center [492, 396] width 310 height 20
click at [348, 386] on input "Delete the affected payments (no catch-up payment)" at bounding box center [342, 386] width 11 height 0
click at [253, 471] on button "Save" at bounding box center [237, 486] width 78 height 35
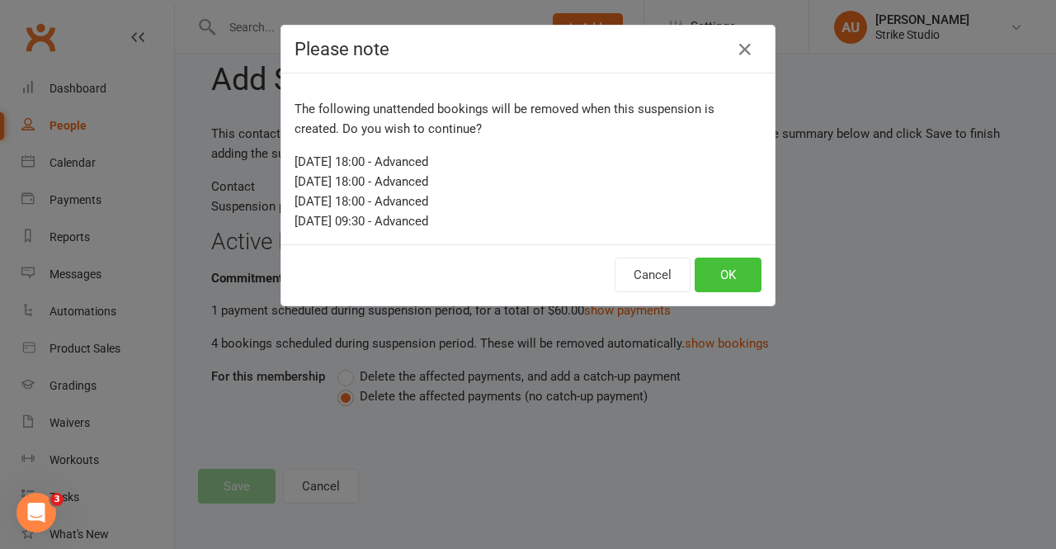
click at [711, 267] on button "OK" at bounding box center [728, 274] width 67 height 35
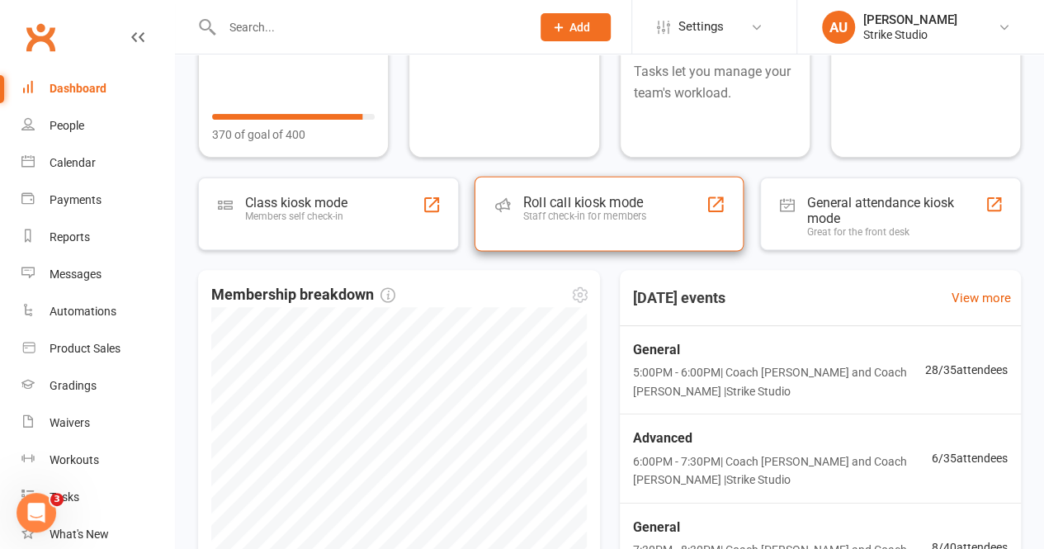
scroll to position [330, 0]
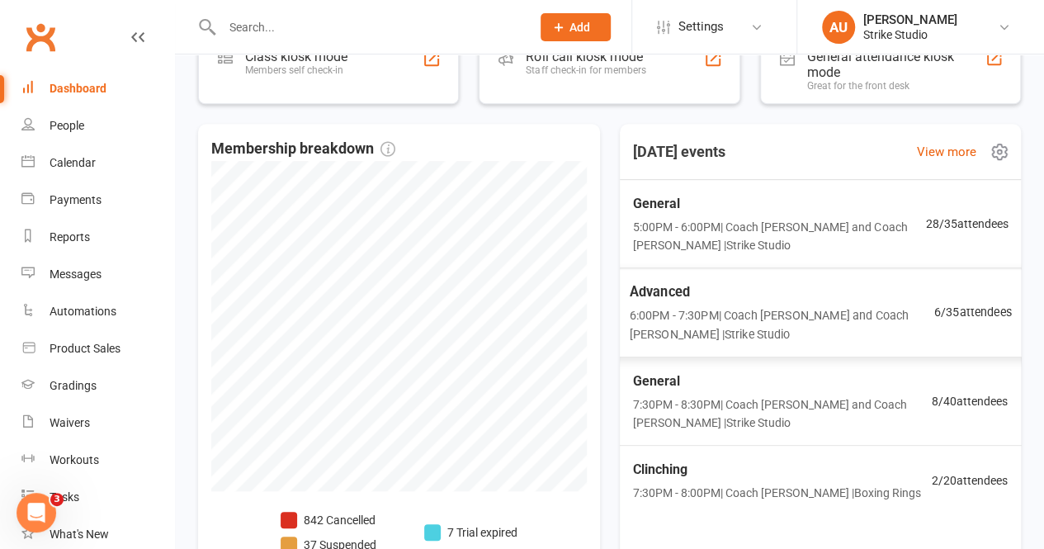
click at [777, 212] on span "General" at bounding box center [778, 203] width 293 height 21
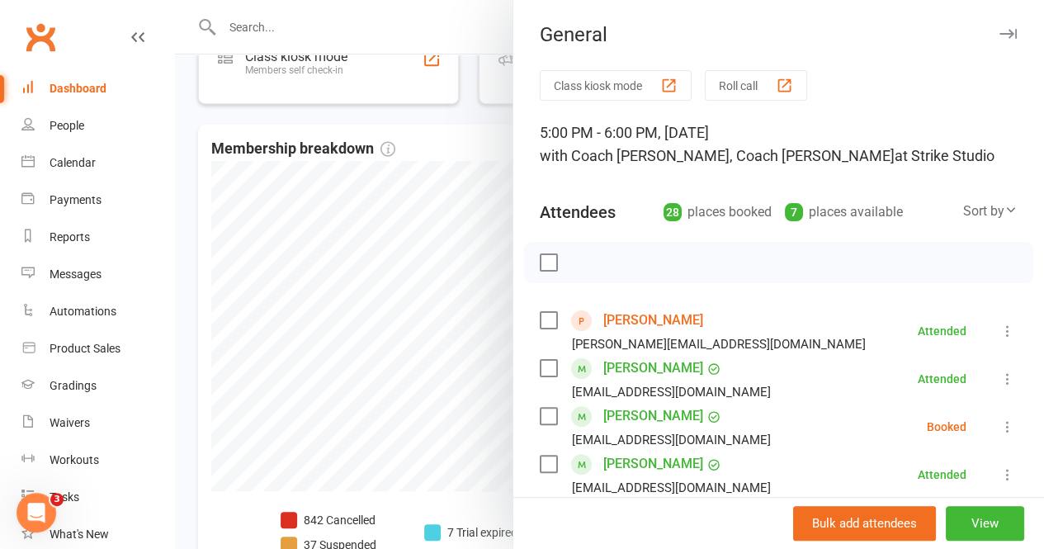
click at [636, 324] on link "[PERSON_NAME]" at bounding box center [653, 320] width 100 height 26
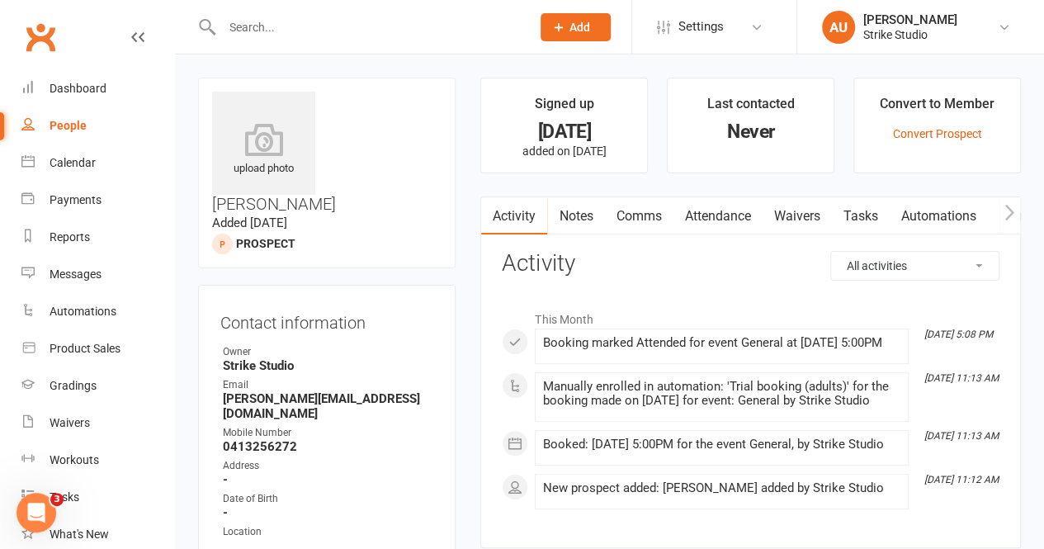
click at [703, 225] on link "Attendance" at bounding box center [716, 216] width 89 height 38
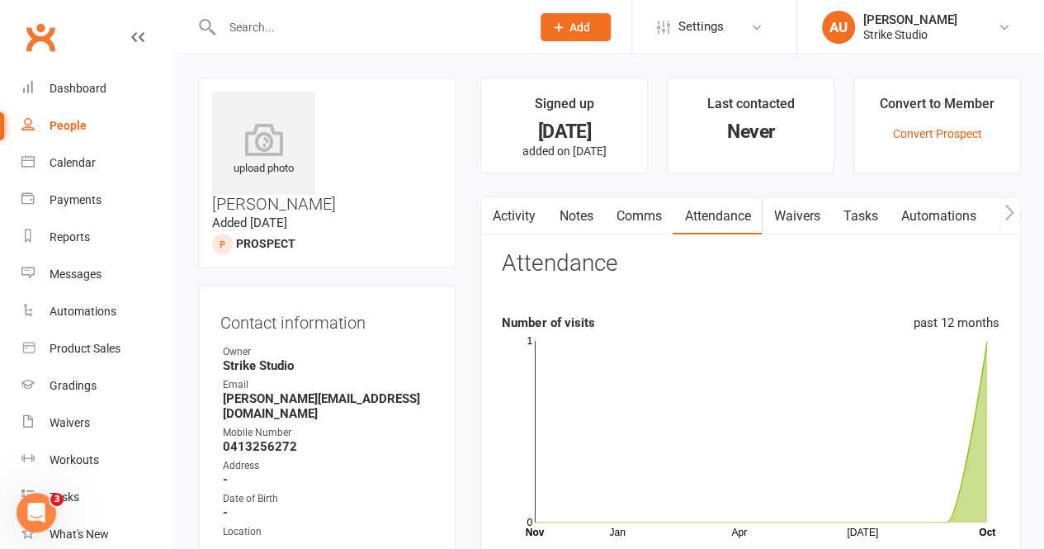
click at [819, 225] on link "Waivers" at bounding box center [796, 216] width 69 height 38
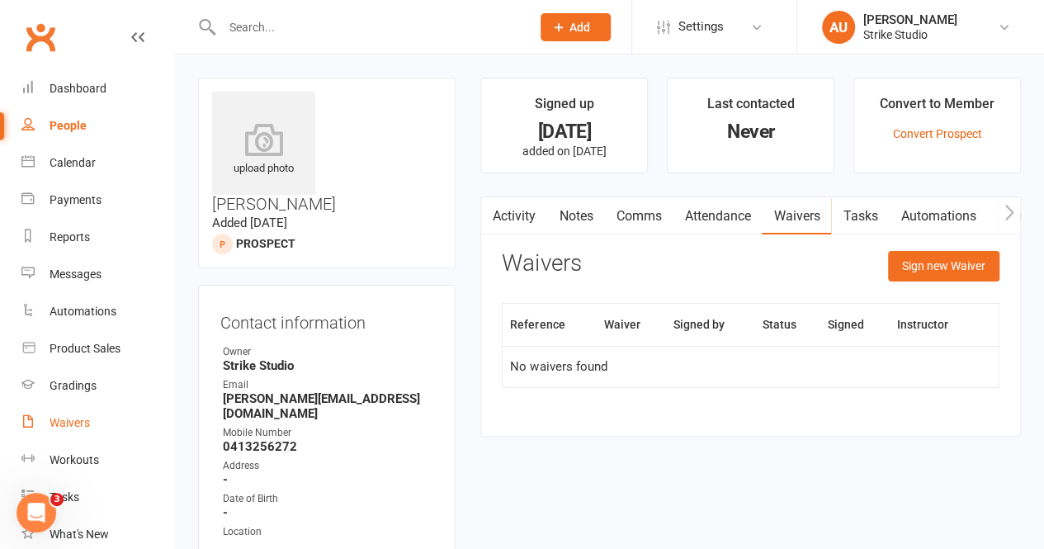
click at [84, 413] on link "Waivers" at bounding box center [97, 422] width 153 height 37
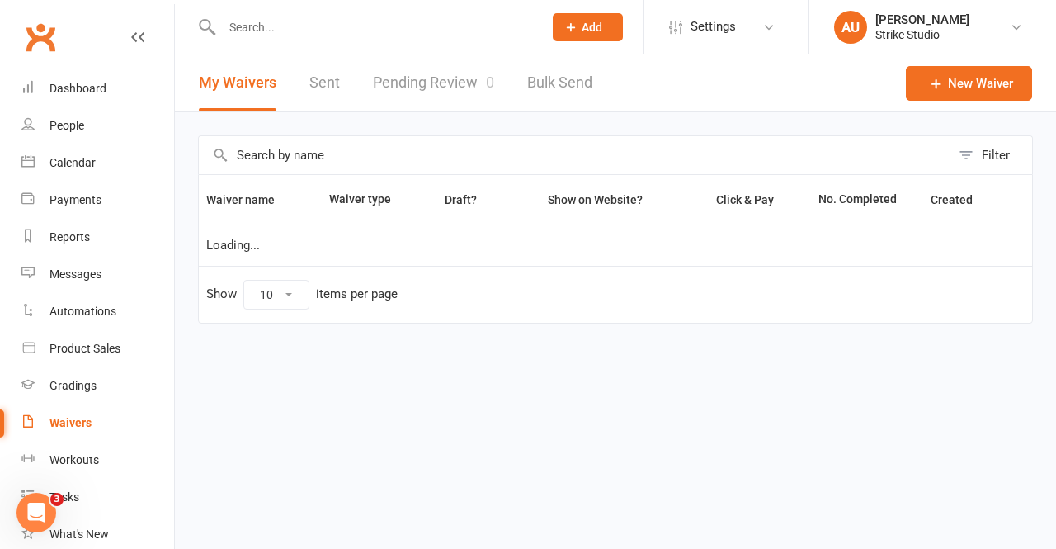
select select "100"
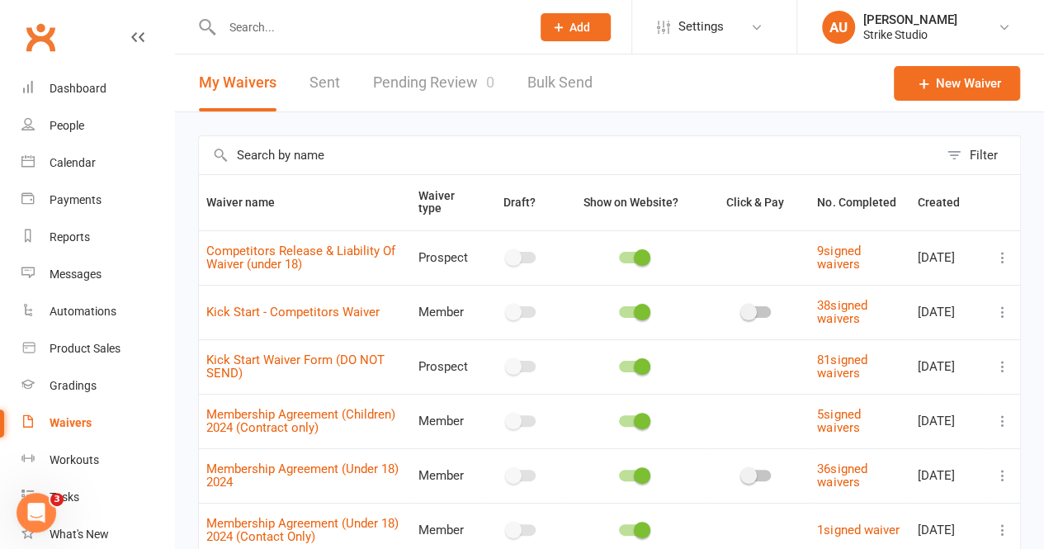
click at [389, 72] on link "Pending Review 0" at bounding box center [433, 82] width 121 height 57
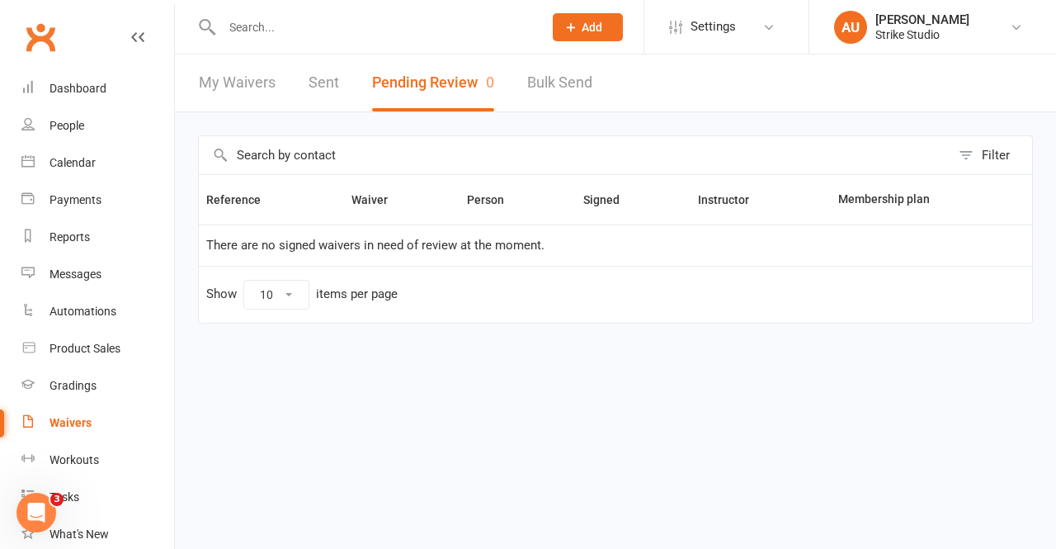
click at [300, 92] on div "My Waivers Sent Pending Review 0 Bulk Send" at bounding box center [395, 82] width 441 height 57
click at [276, 21] on input "text" at bounding box center [374, 27] width 314 height 23
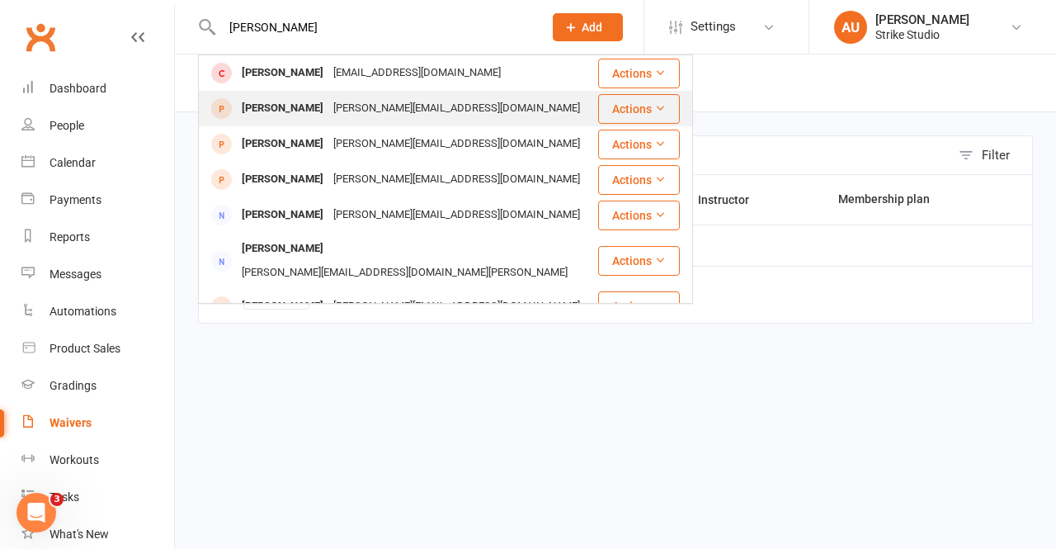
type input "anita a"
click at [454, 106] on div "Anita Abhol anita-abhol@hotmail.co.uk" at bounding box center [398, 109] width 397 height 34
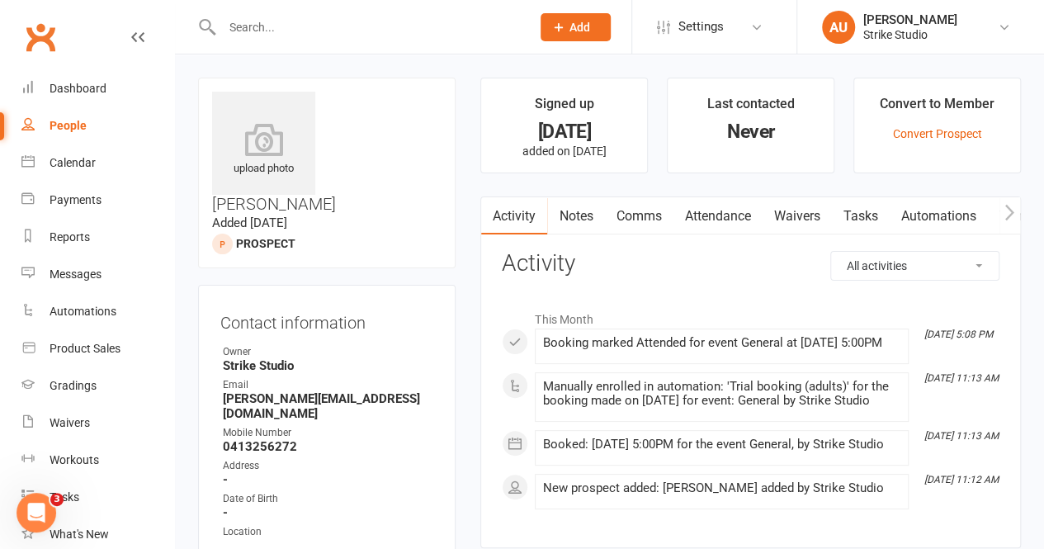
click at [822, 217] on link "Waivers" at bounding box center [796, 216] width 69 height 38
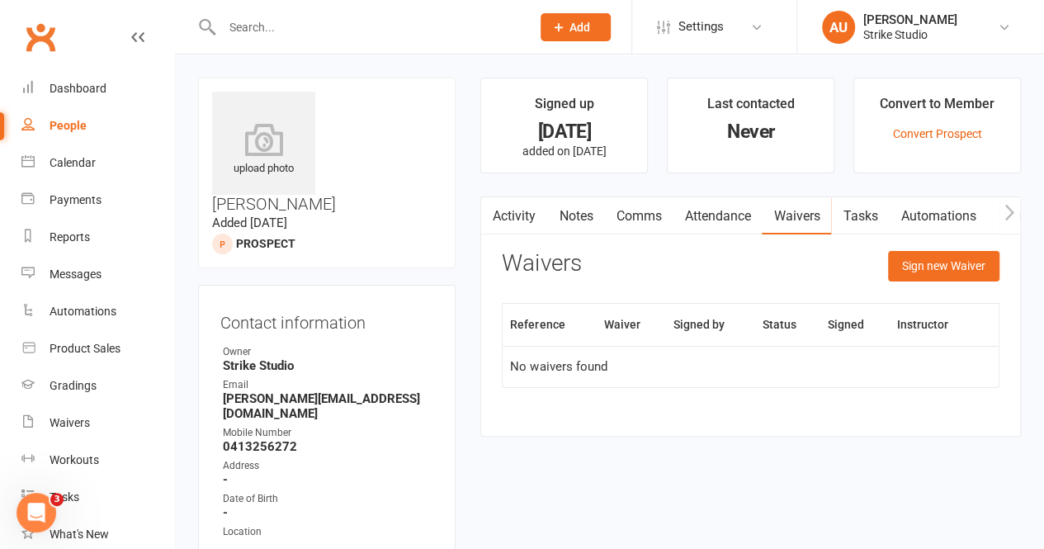
click at [315, 34] on input "text" at bounding box center [368, 27] width 303 height 23
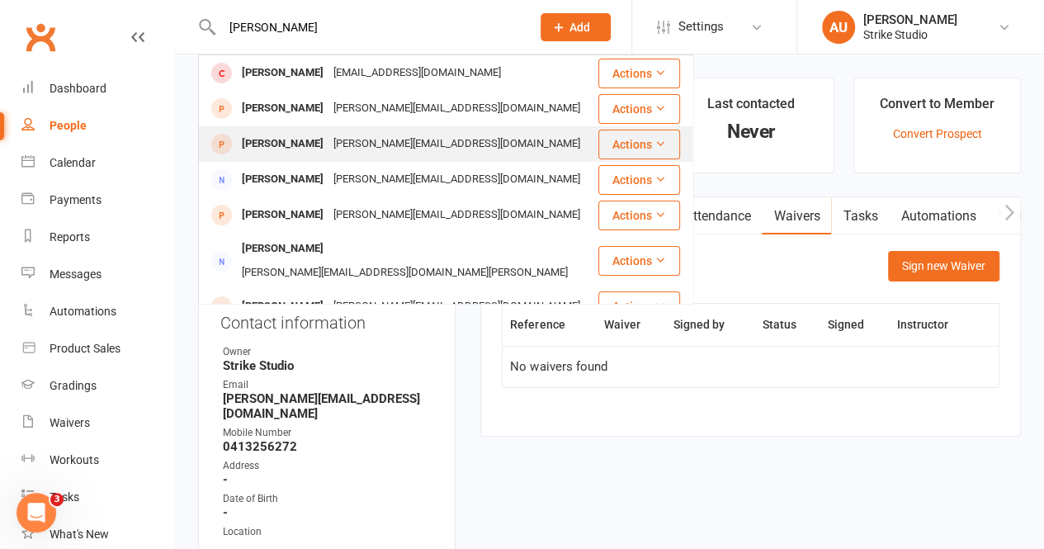
type input "anita"
click at [354, 134] on div "Anita-abhol@hotmail.co.uk" at bounding box center [456, 144] width 257 height 24
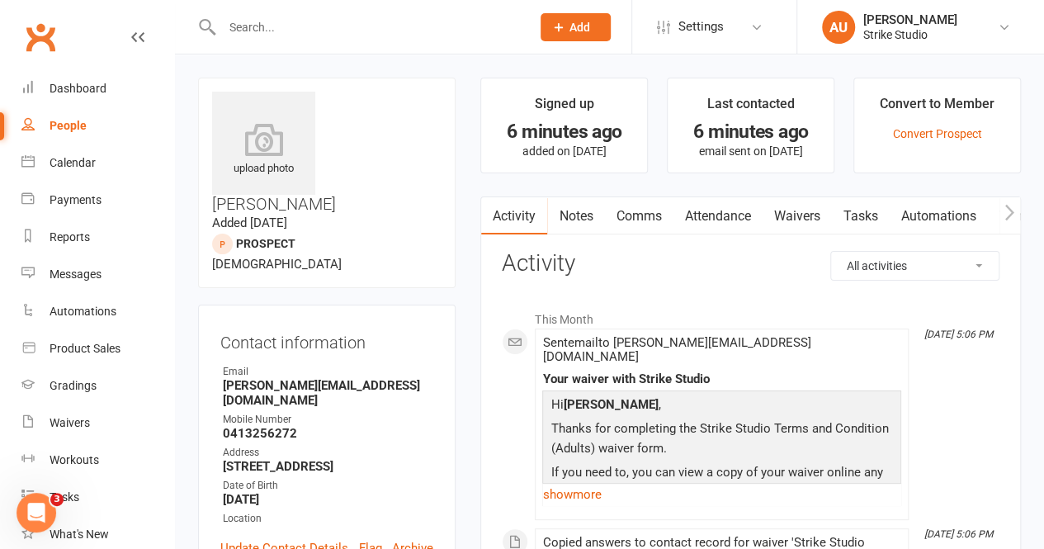
click at [800, 220] on link "Waivers" at bounding box center [796, 216] width 69 height 38
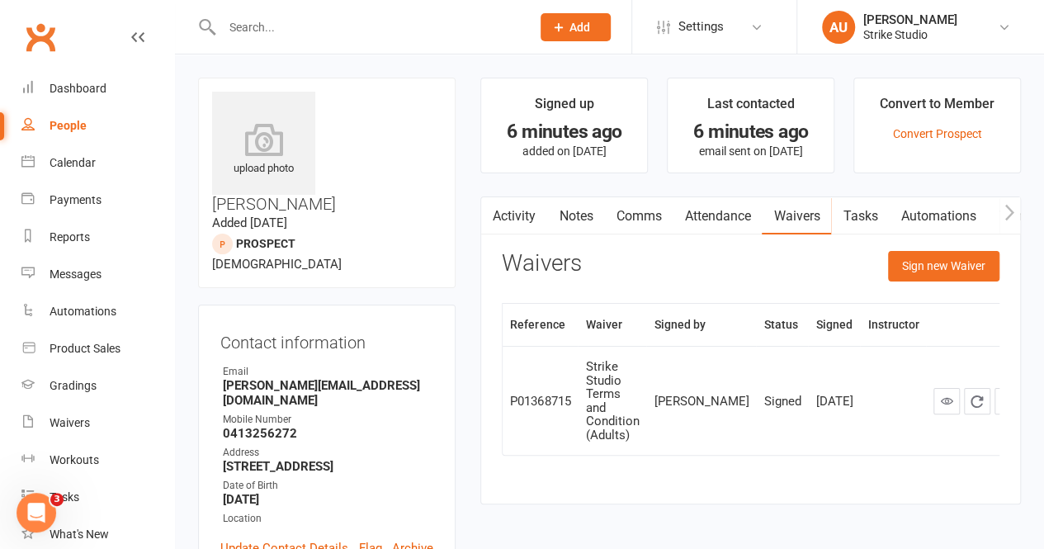
click at [362, 37] on input "text" at bounding box center [368, 27] width 303 height 23
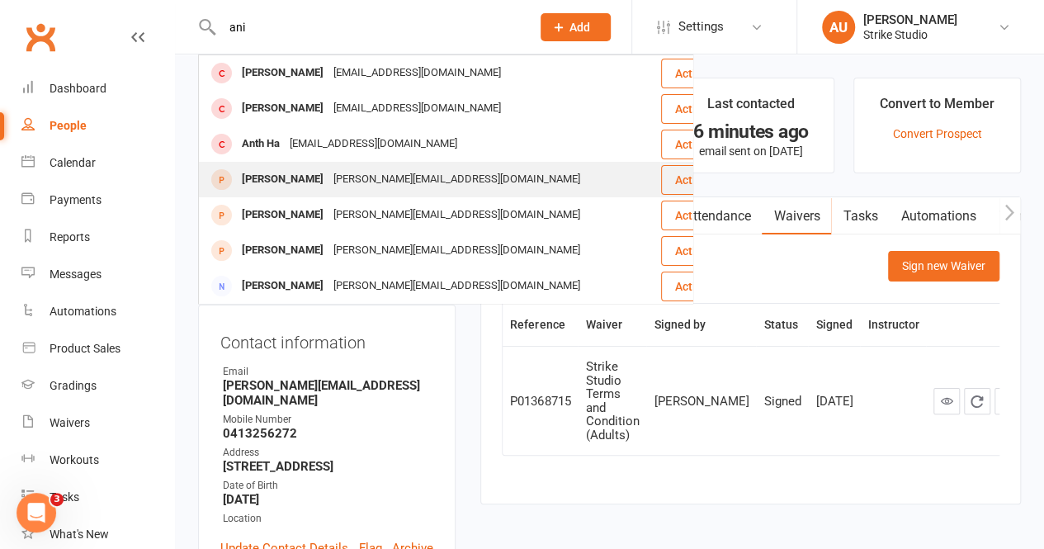
type input "ani"
click at [410, 172] on div "Anita-abhol@hotmail.co.uk" at bounding box center [456, 179] width 257 height 24
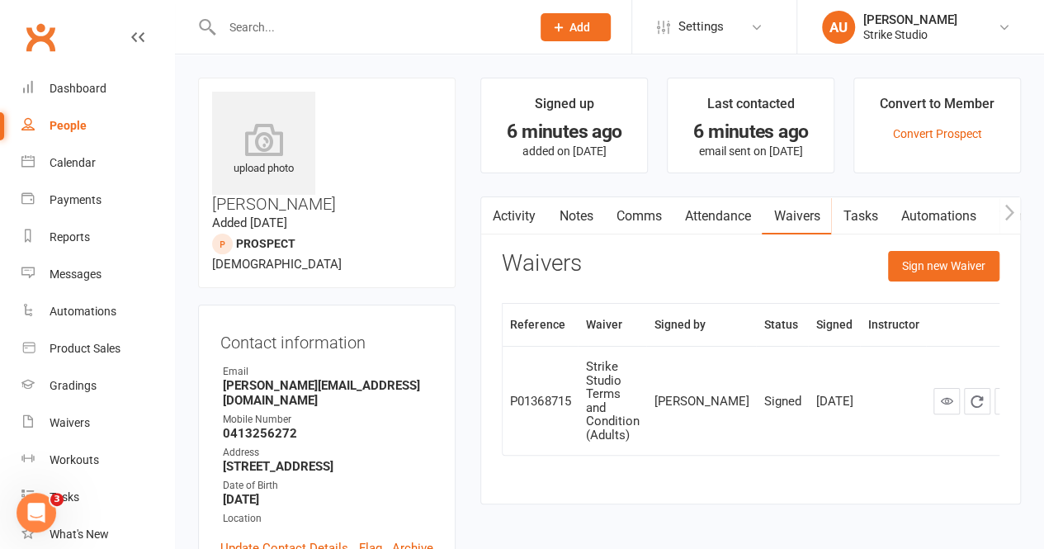
click at [815, 222] on link "Waivers" at bounding box center [796, 216] width 69 height 38
click at [319, 50] on div at bounding box center [358, 27] width 321 height 54
click at [305, 32] on input "text" at bounding box center [368, 27] width 303 height 23
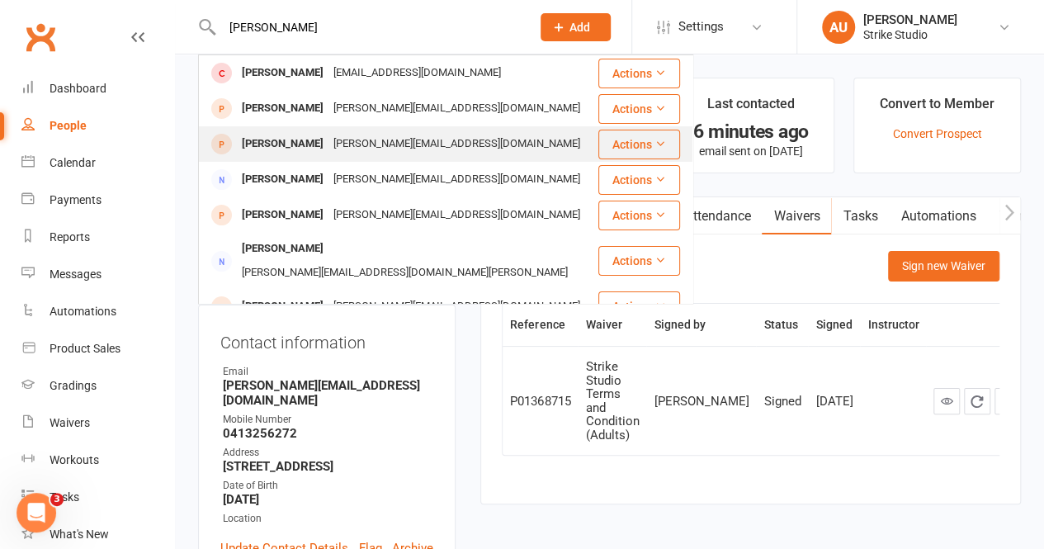
type input "anita"
click at [365, 134] on div "Anita-abhol@hotmail.co.uk" at bounding box center [456, 144] width 257 height 24
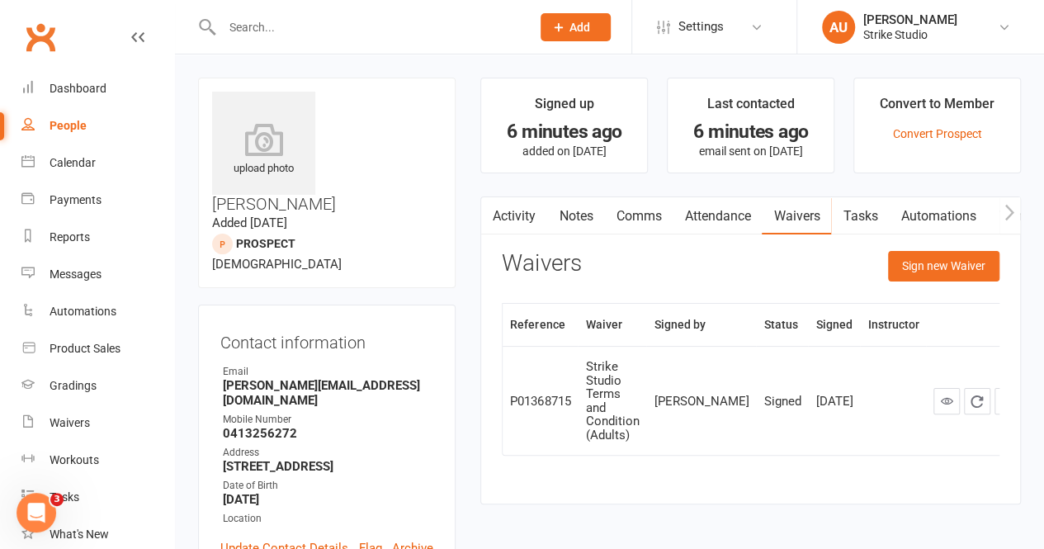
click at [653, 225] on link "Comms" at bounding box center [638, 216] width 68 height 38
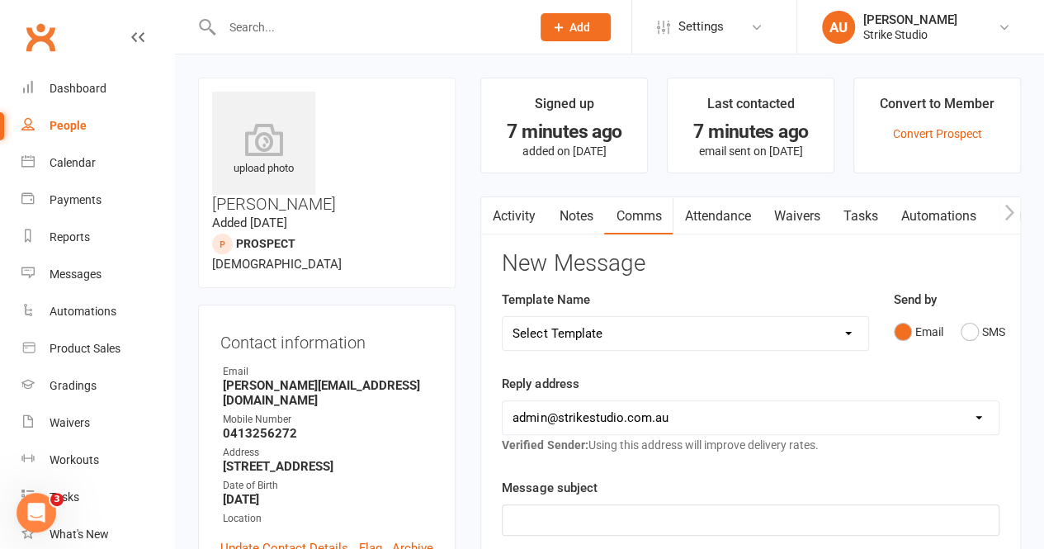
click at [790, 229] on link "Waivers" at bounding box center [796, 216] width 69 height 38
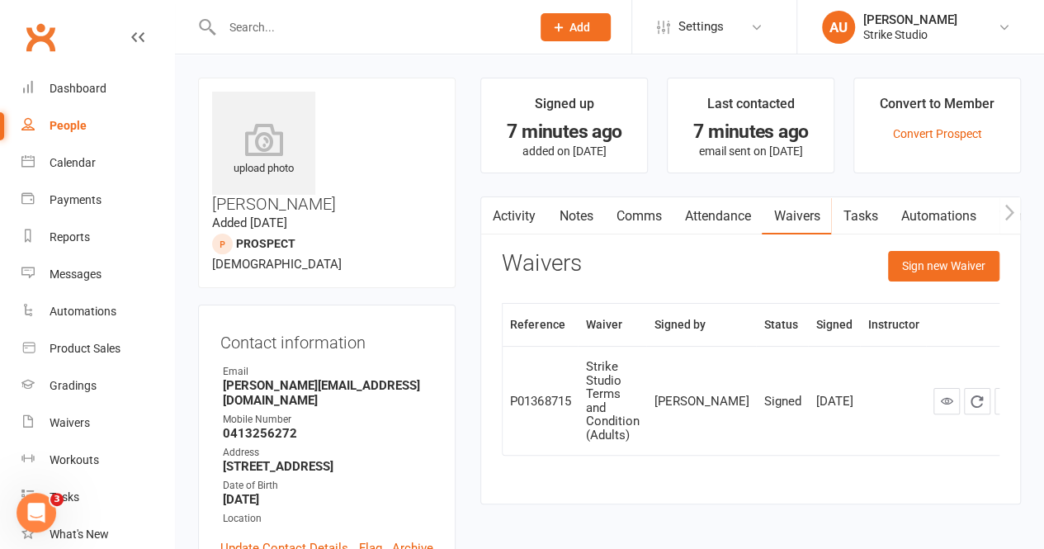
click at [357, 19] on input "text" at bounding box center [368, 27] width 303 height 23
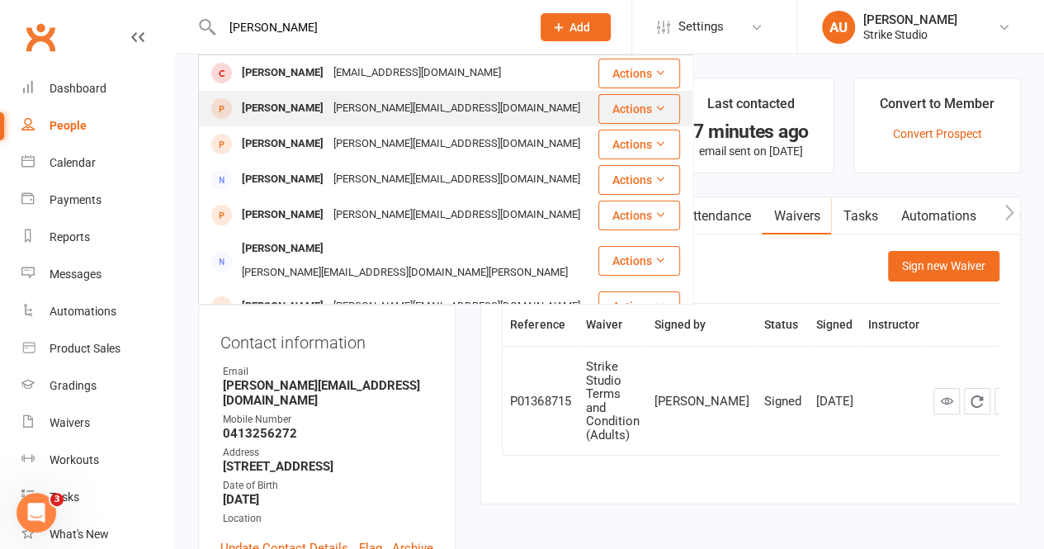
type input "[PERSON_NAME]"
click at [405, 116] on div "[PERSON_NAME][EMAIL_ADDRESS][DOMAIN_NAME]" at bounding box center [456, 109] width 257 height 24
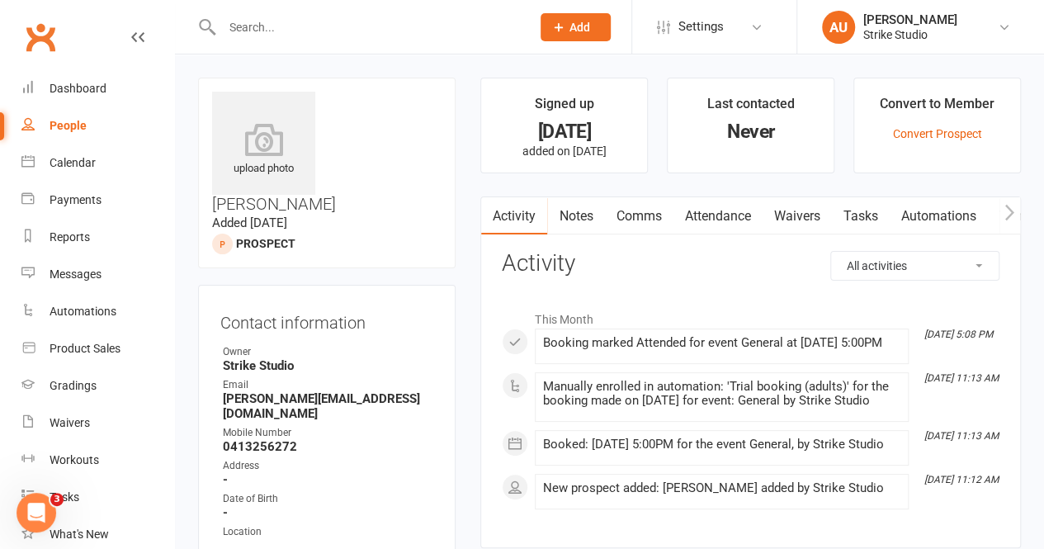
click at [795, 216] on link "Waivers" at bounding box center [796, 216] width 69 height 38
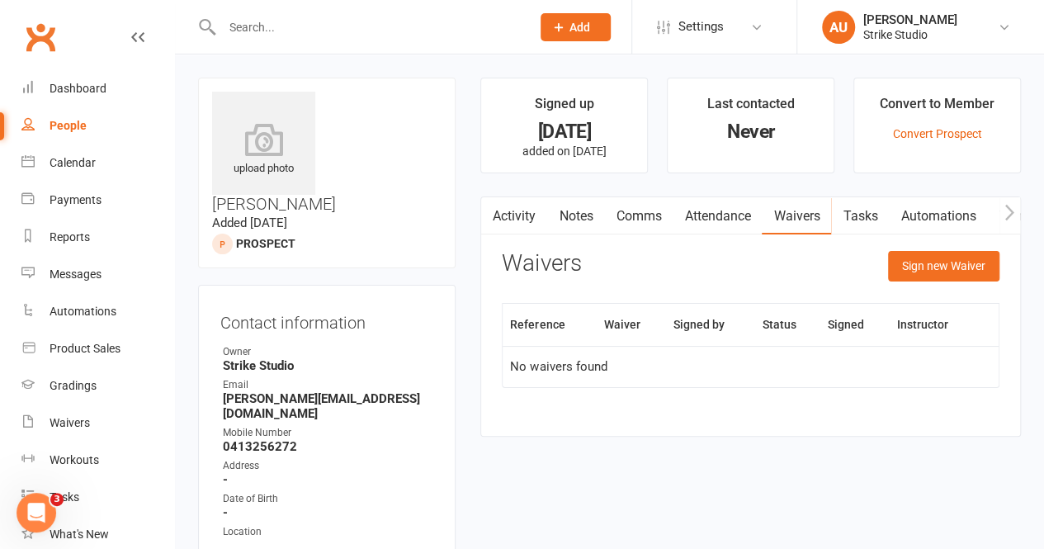
scroll to position [83, 0]
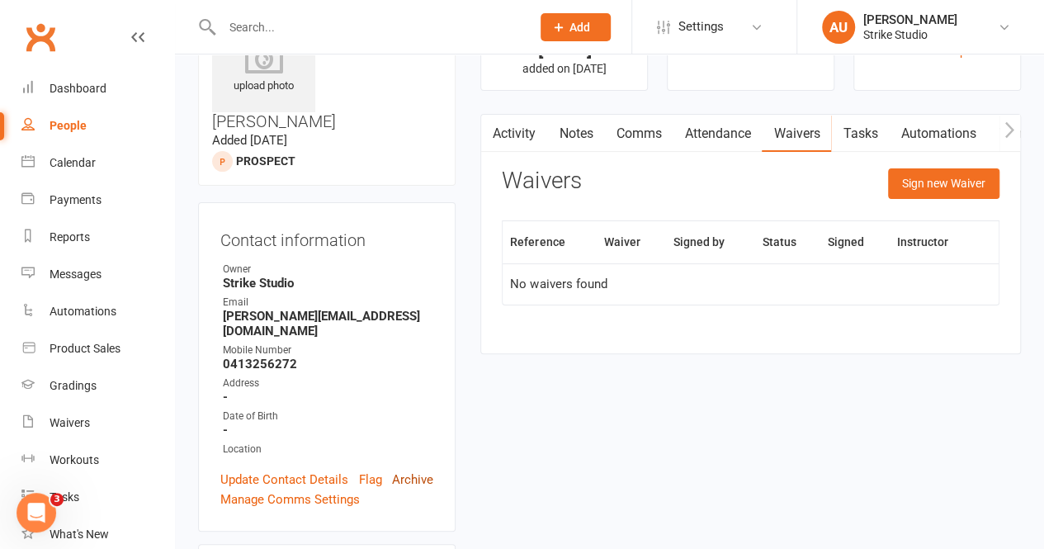
click at [416, 469] on link "Archive" at bounding box center [412, 479] width 41 height 20
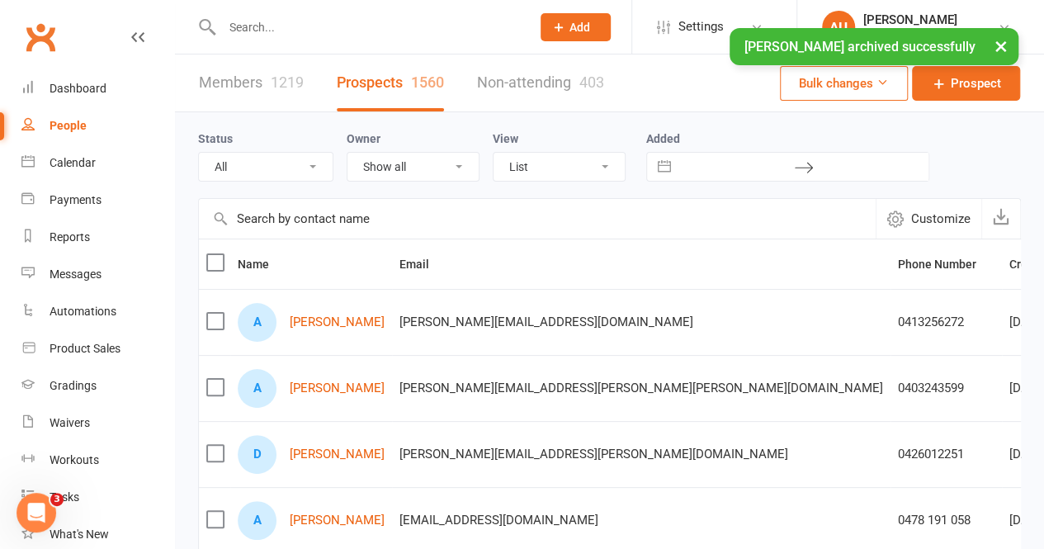
click at [317, 24] on input "text" at bounding box center [368, 27] width 303 height 23
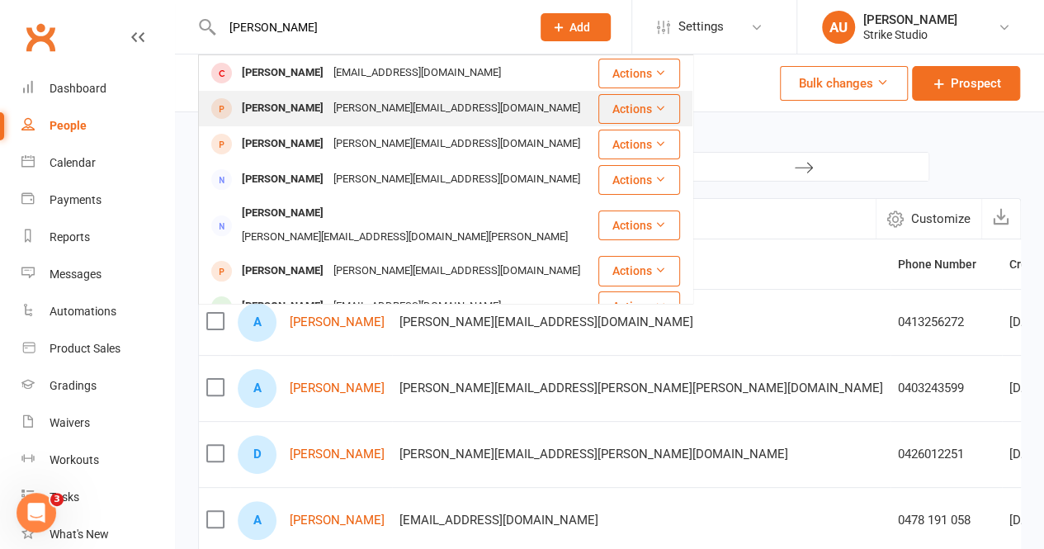
type input "[PERSON_NAME]"
click at [380, 117] on div "[PERSON_NAME][EMAIL_ADDRESS][DOMAIN_NAME]" at bounding box center [456, 109] width 257 height 24
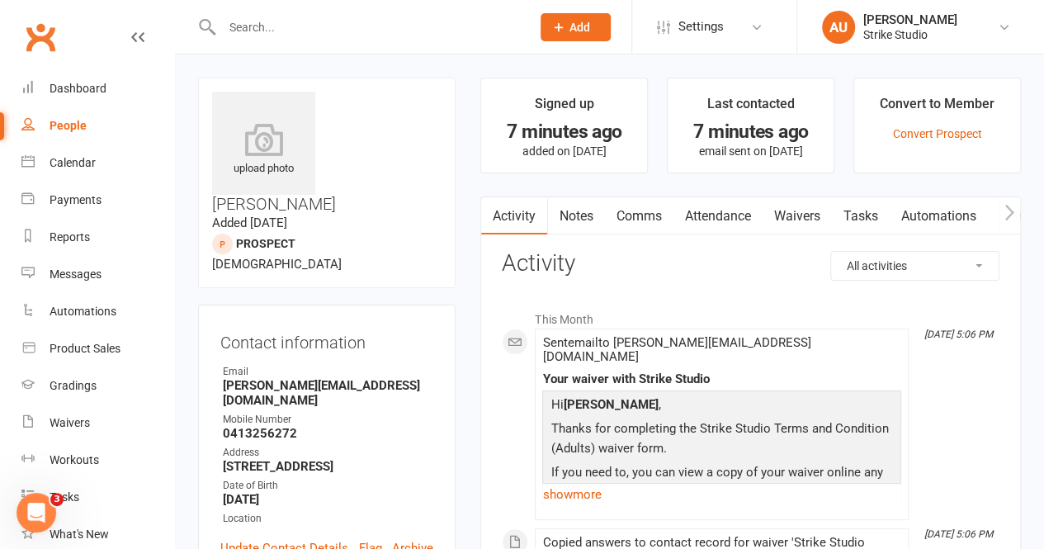
click at [811, 219] on link "Waivers" at bounding box center [796, 216] width 69 height 38
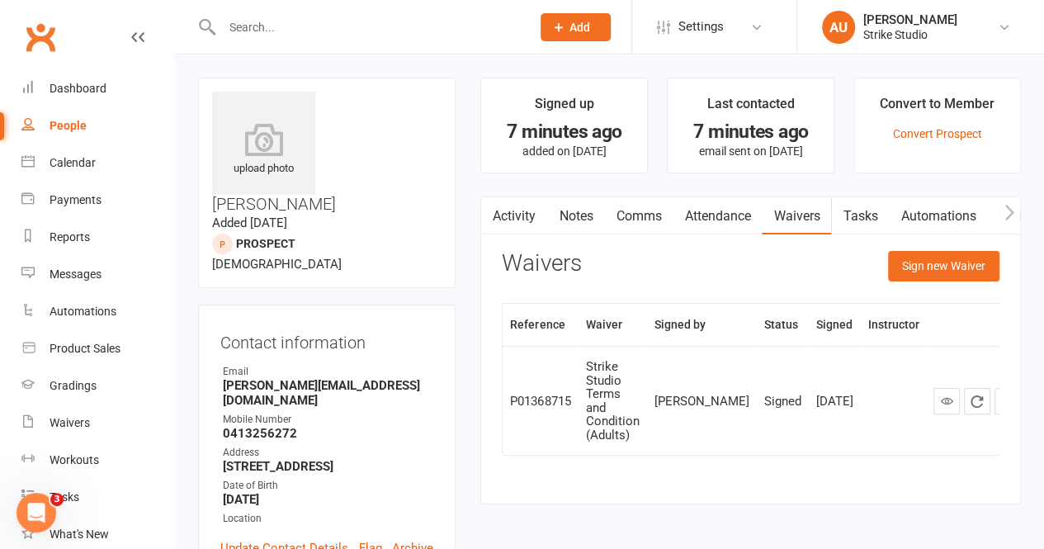
click at [528, 203] on link "Activity" at bounding box center [514, 216] width 66 height 38
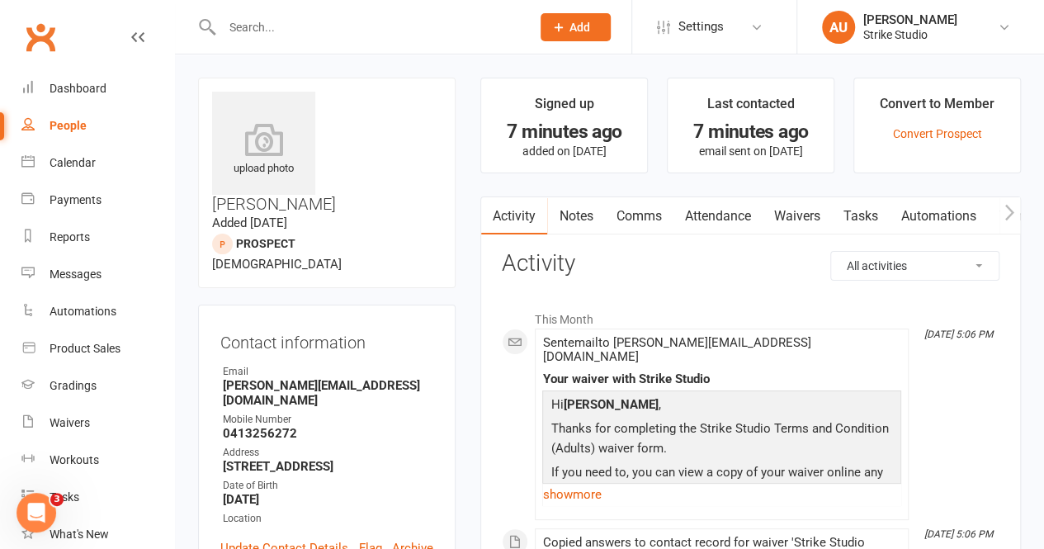
click at [219, 31] on input "text" at bounding box center [368, 27] width 303 height 23
paste input "[EMAIL_ADDRESS][DOMAIN_NAME]"
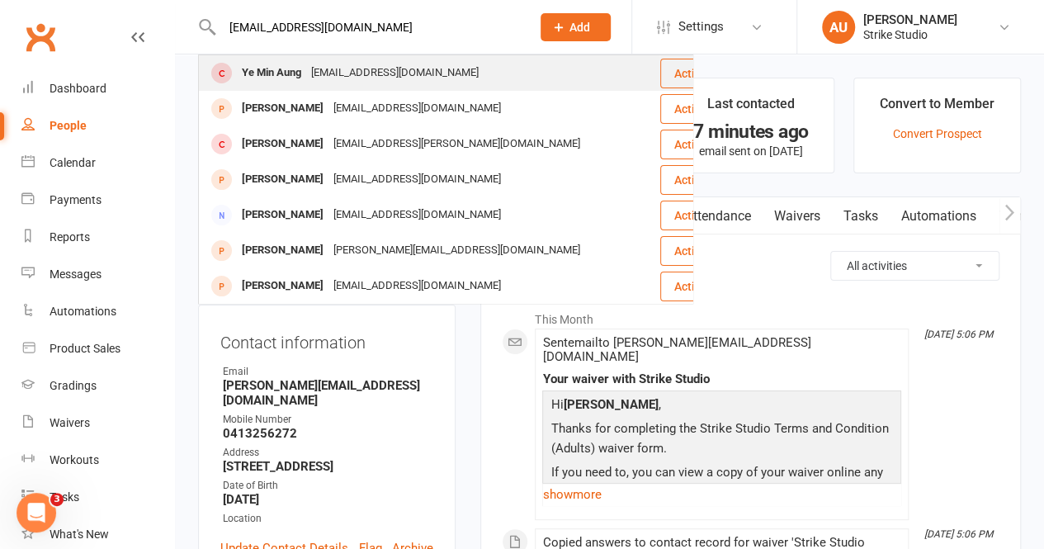
type input "[EMAIL_ADDRESS][DOMAIN_NAME]"
click at [356, 75] on div "[EMAIL_ADDRESS][DOMAIN_NAME]" at bounding box center [394, 73] width 177 height 24
